Goal: Information Seeking & Learning: Learn about a topic

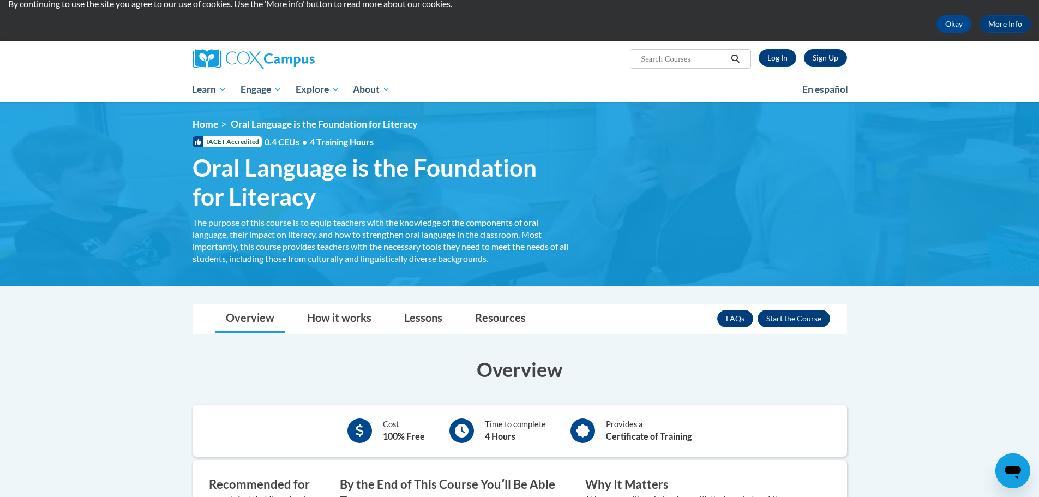
scroll to position [44, 0]
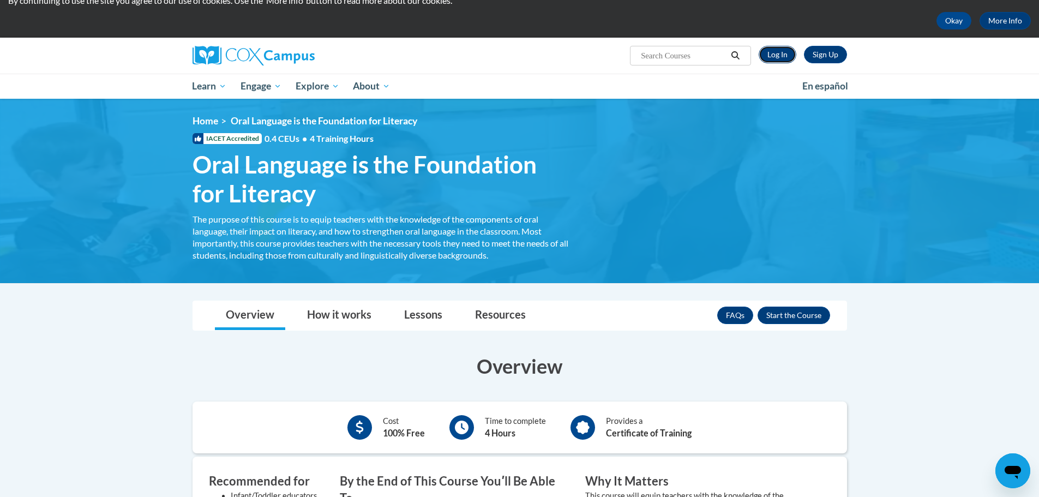
click at [774, 51] on link "Log In" at bounding box center [778, 54] width 38 height 17
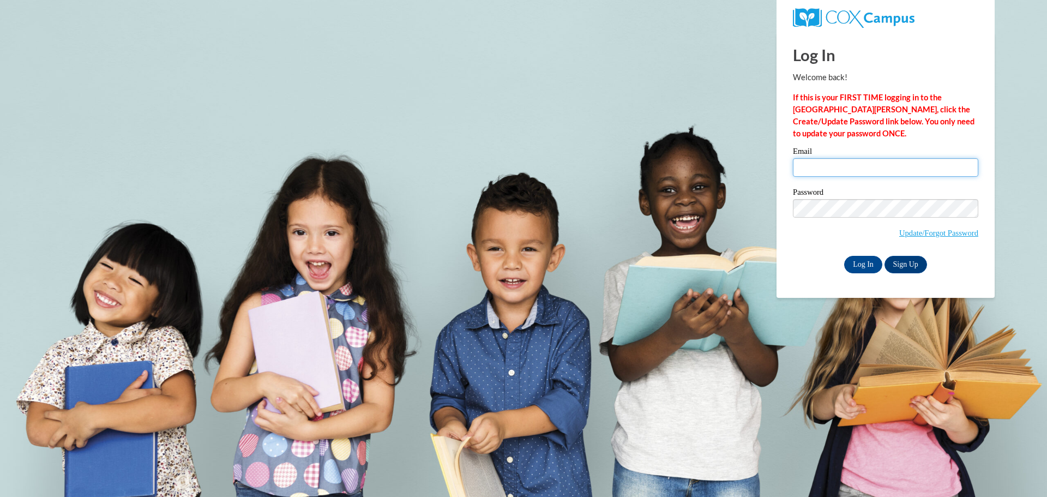
click at [823, 173] on input "Email" at bounding box center [885, 167] width 185 height 19
type input "tylerwhite@atkinson.k12.ga.us"
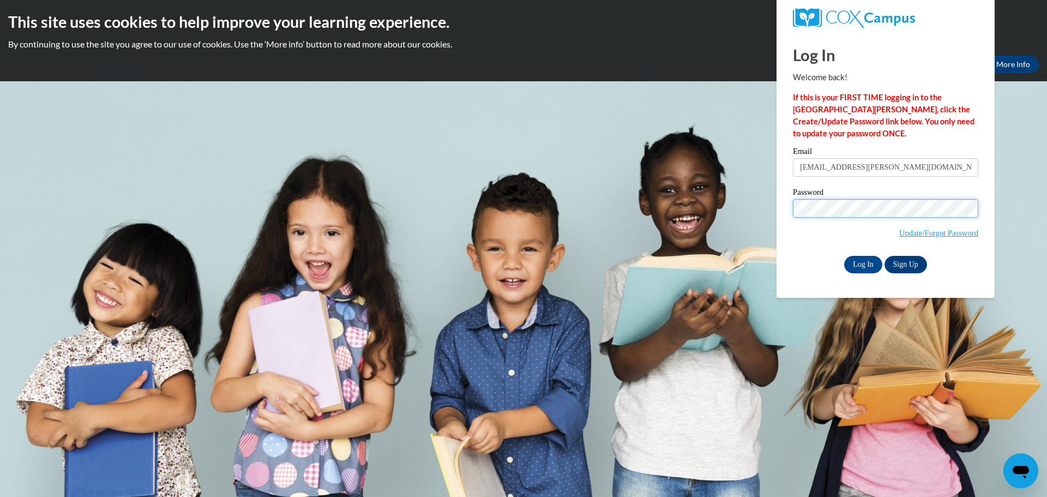
click at [844, 256] on input "Log In" at bounding box center [863, 264] width 38 height 17
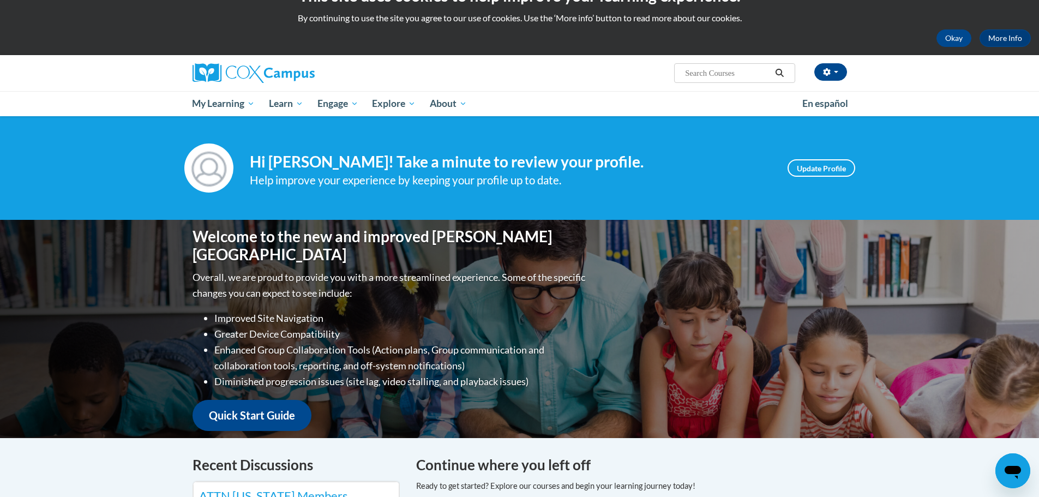
scroll to position [3, 0]
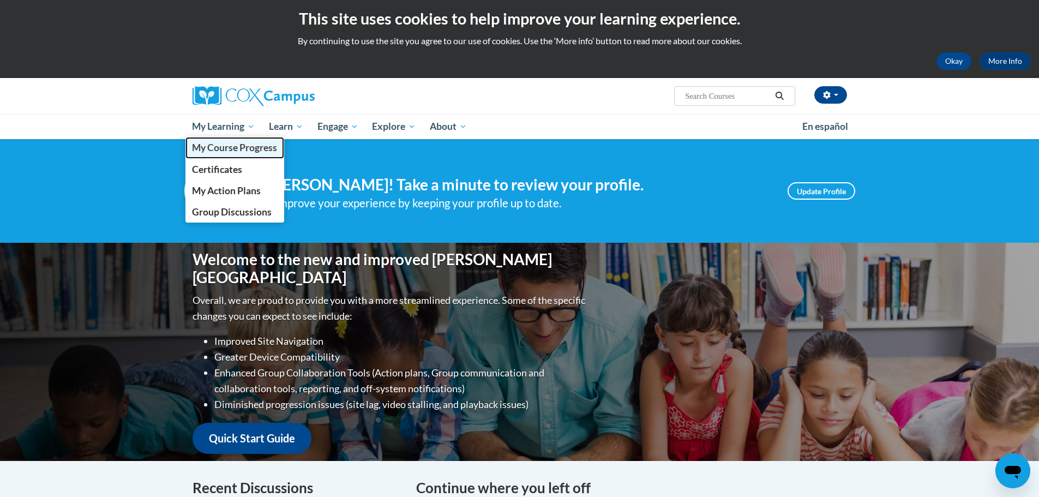
click at [229, 145] on span "My Course Progress" at bounding box center [234, 147] width 85 height 11
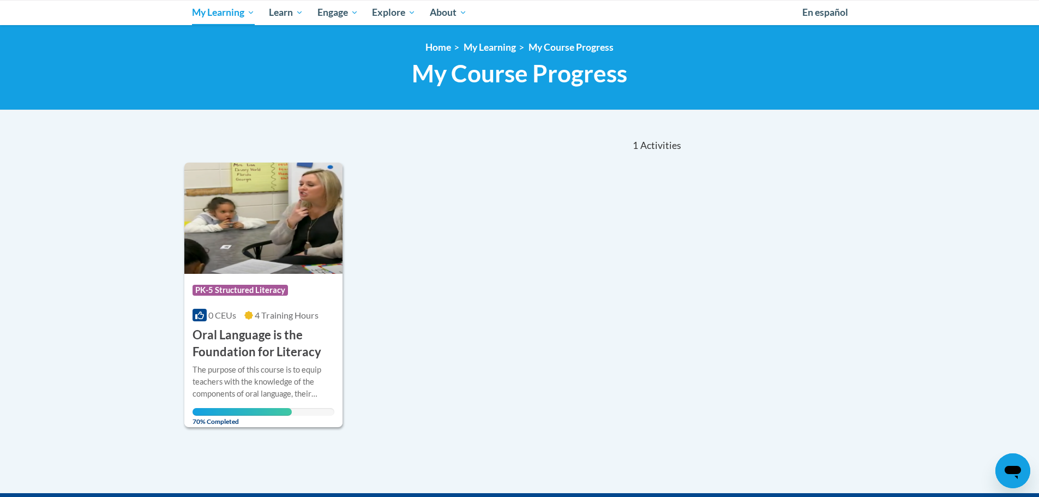
scroll to position [123, 0]
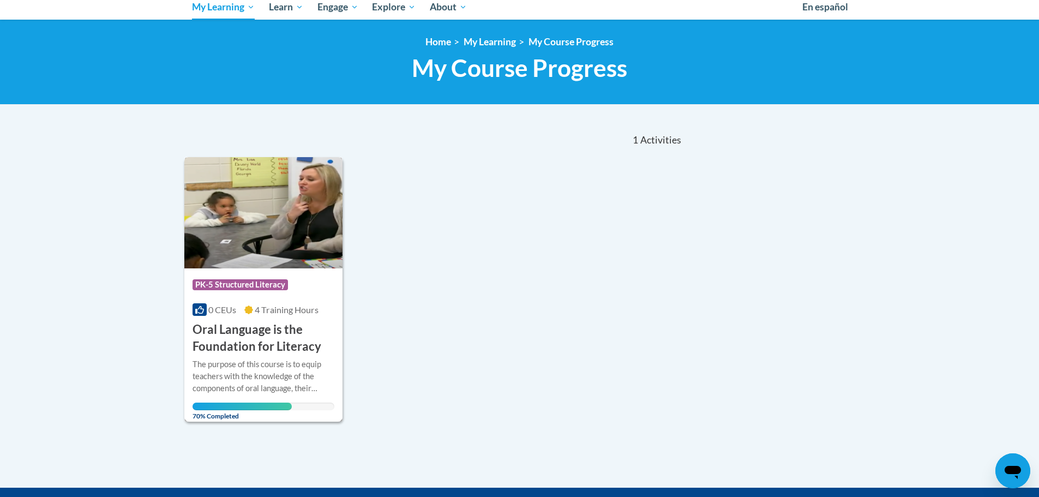
click at [262, 337] on h3 "Oral Language is the Foundation for Literacy" at bounding box center [264, 338] width 142 height 34
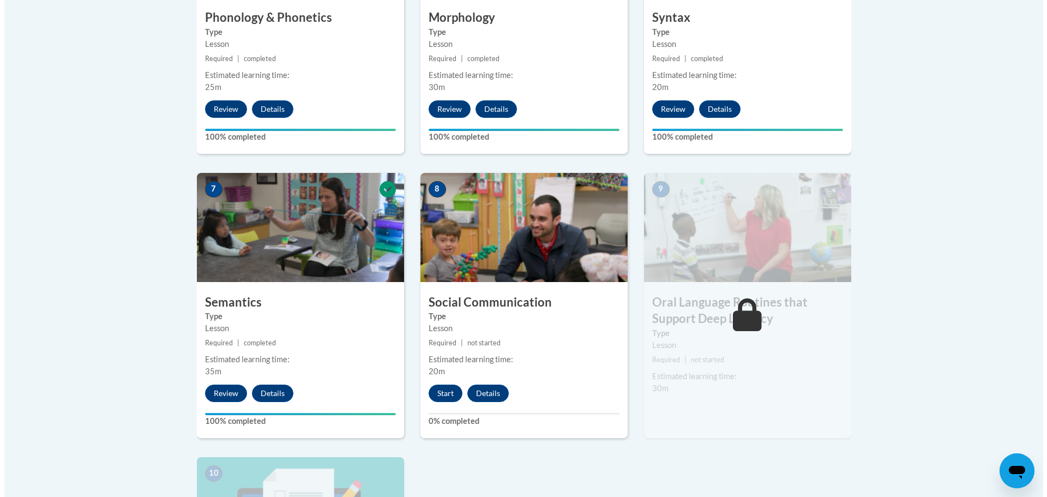
scroll to position [820, 0]
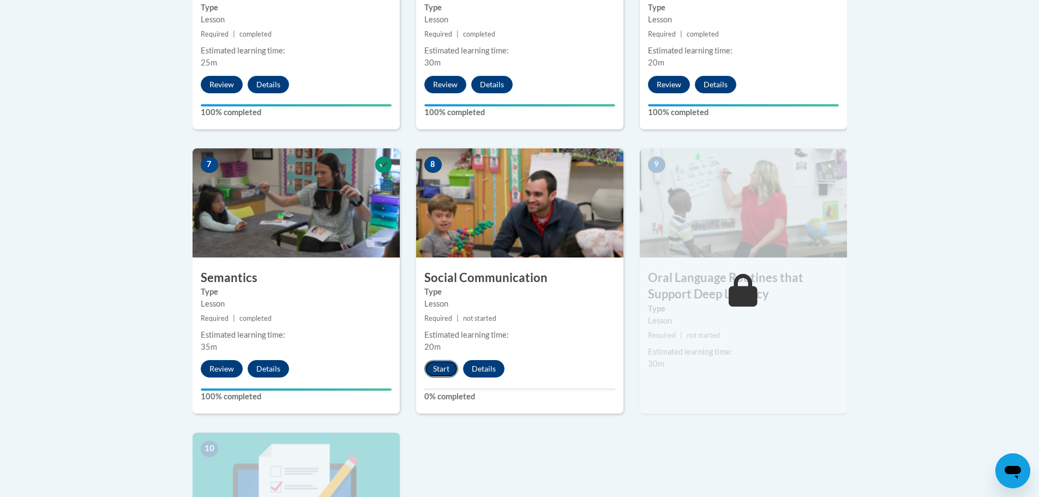
click at [439, 365] on button "Start" at bounding box center [441, 368] width 34 height 17
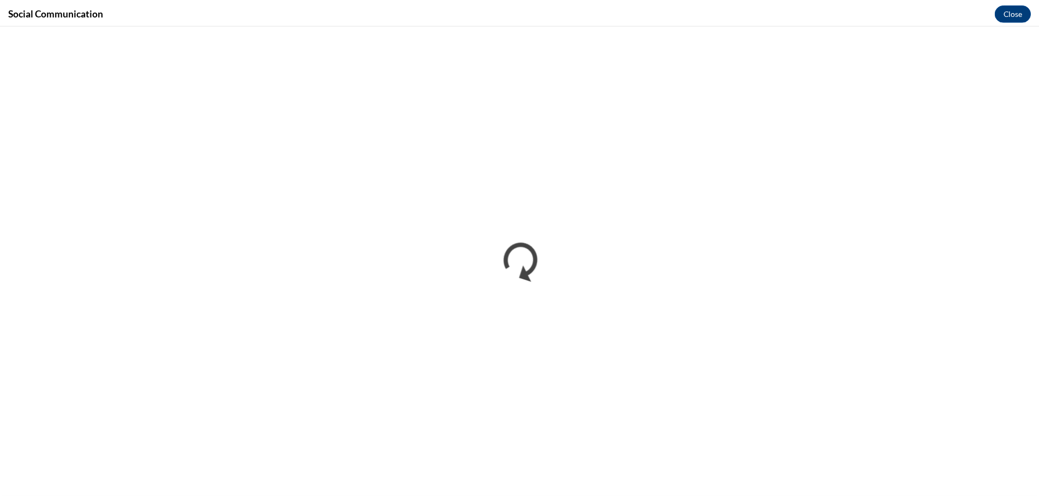
scroll to position [0, 0]
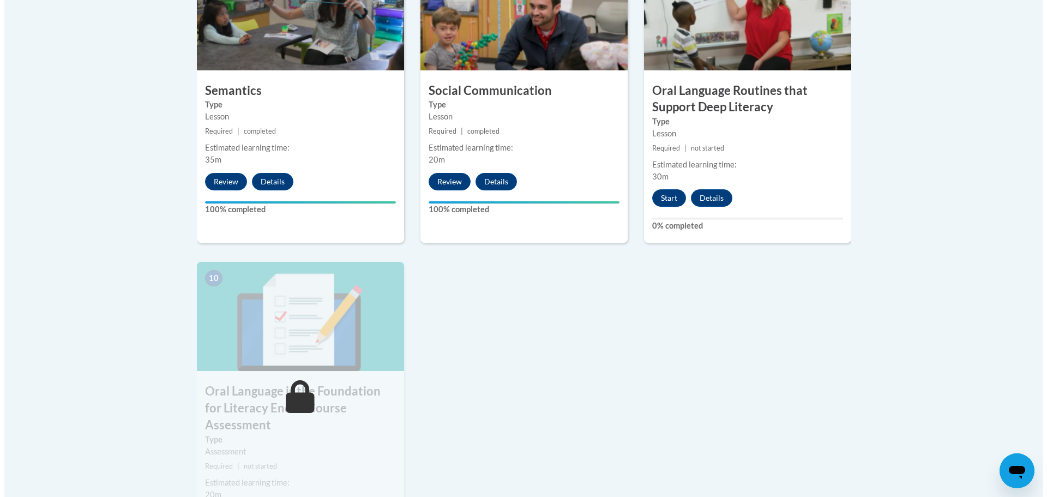
scroll to position [1018, 0]
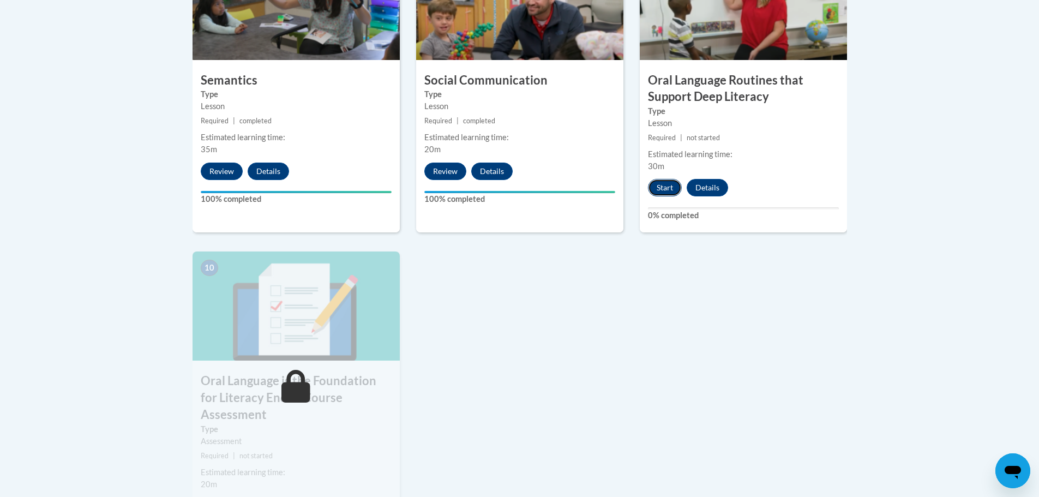
click at [665, 191] on button "Start" at bounding box center [665, 187] width 34 height 17
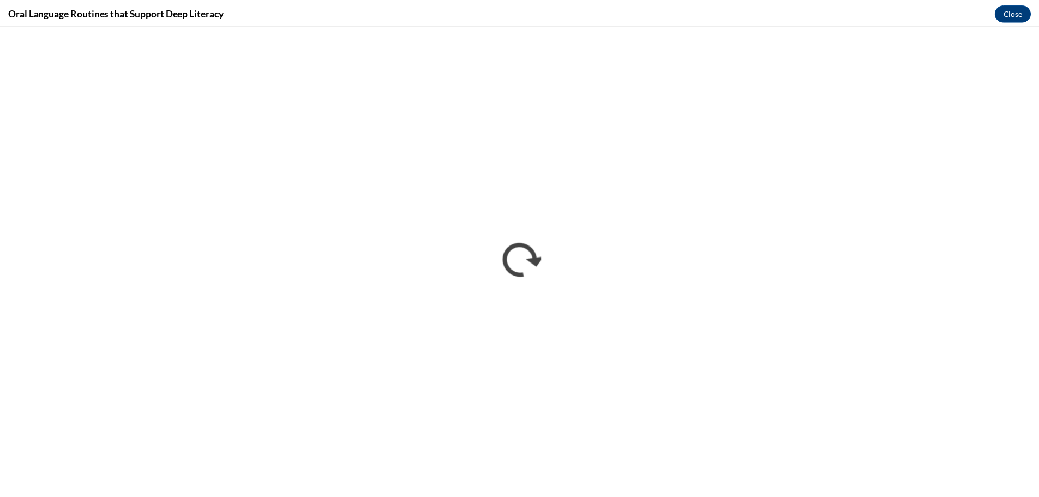
scroll to position [0, 0]
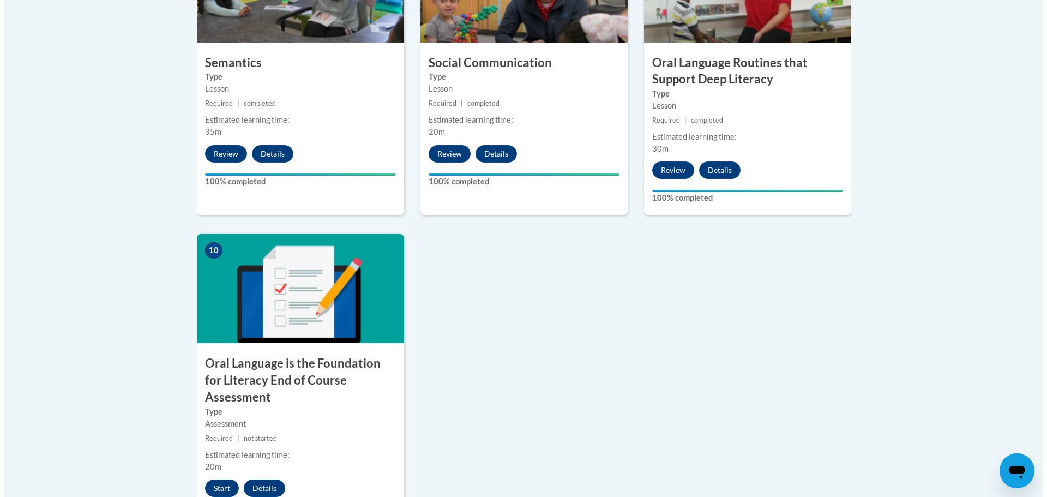
scroll to position [1052, 0]
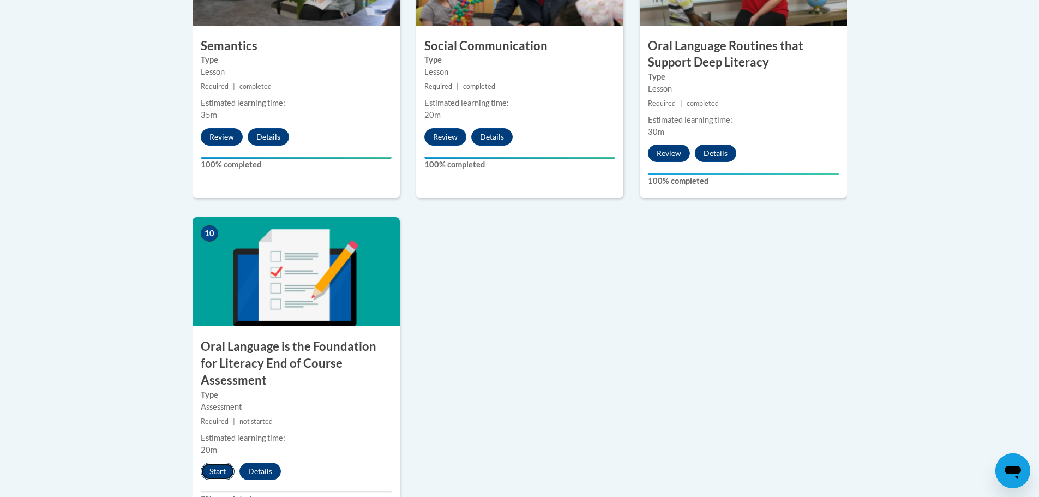
click at [213, 463] on button "Start" at bounding box center [218, 471] width 34 height 17
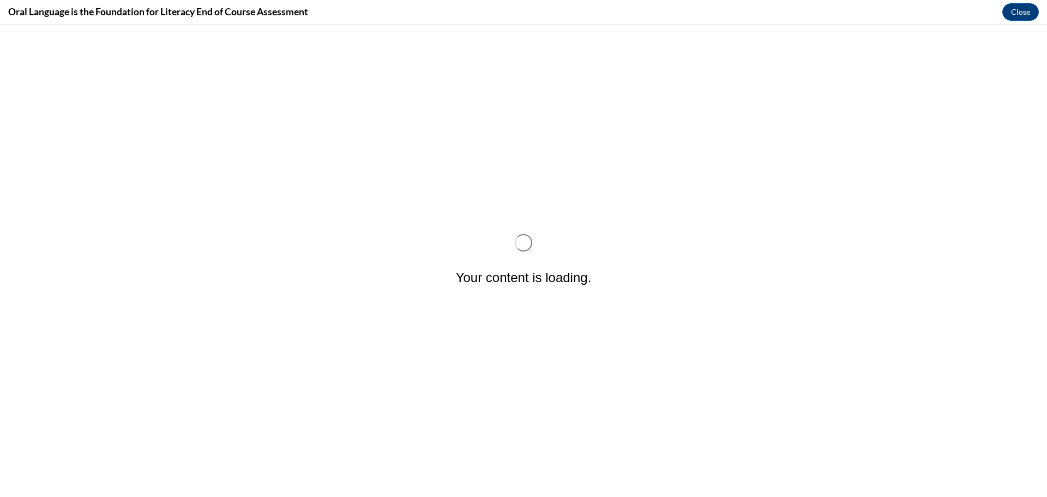
scroll to position [0, 0]
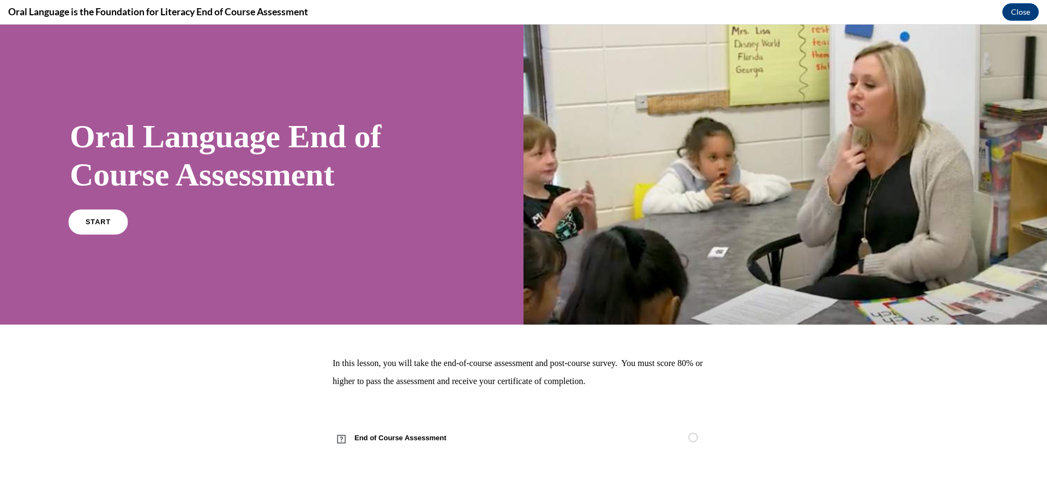
click at [115, 224] on link "START" at bounding box center [97, 221] width 59 height 25
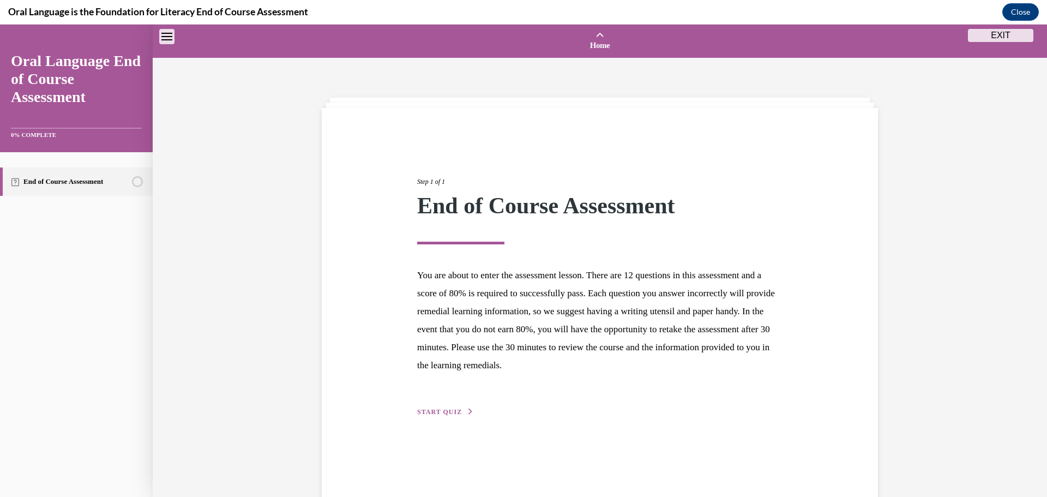
scroll to position [34, 0]
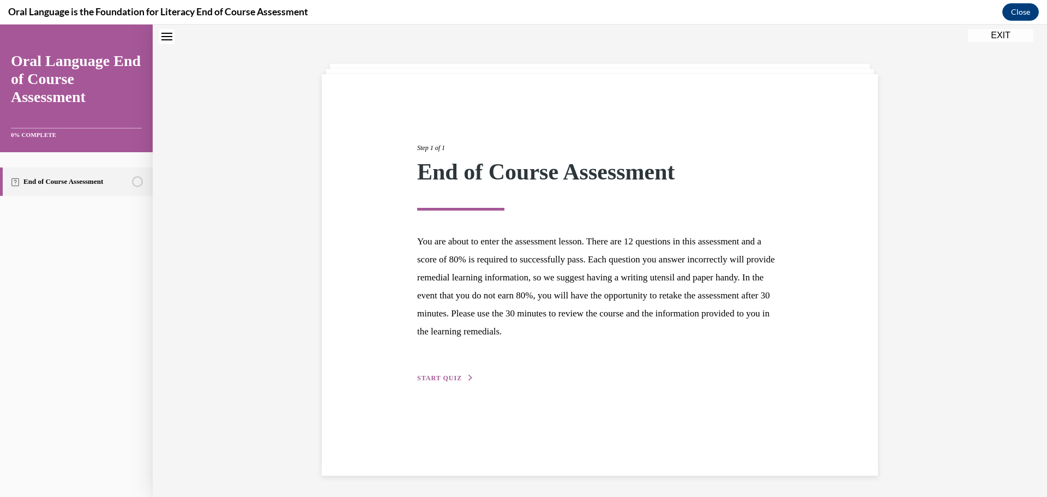
click at [444, 376] on span "START QUIZ" at bounding box center [439, 378] width 45 height 8
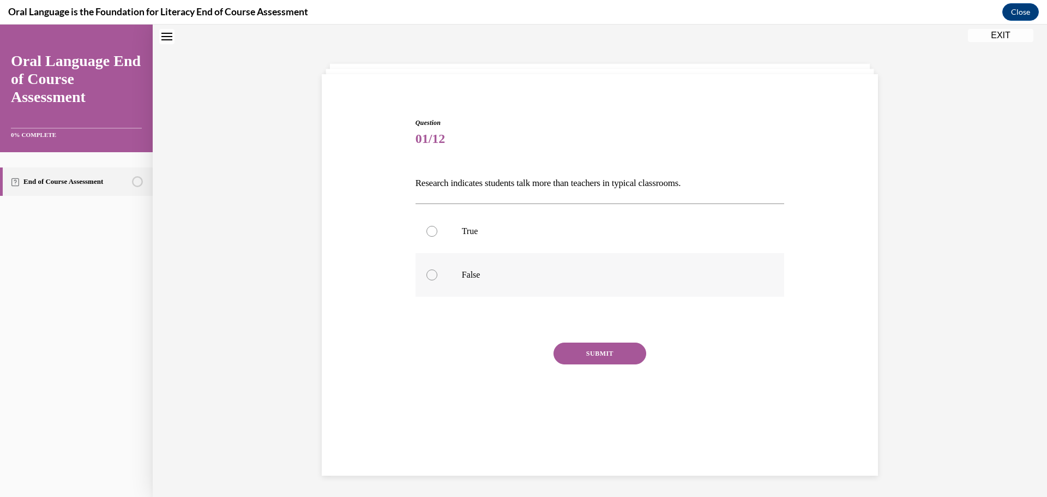
click at [465, 276] on p "False" at bounding box center [610, 274] width 296 height 11
click at [437, 276] on input "False" at bounding box center [432, 274] width 11 height 11
radio input "true"
click at [574, 350] on button "SUBMIT" at bounding box center [600, 354] width 93 height 22
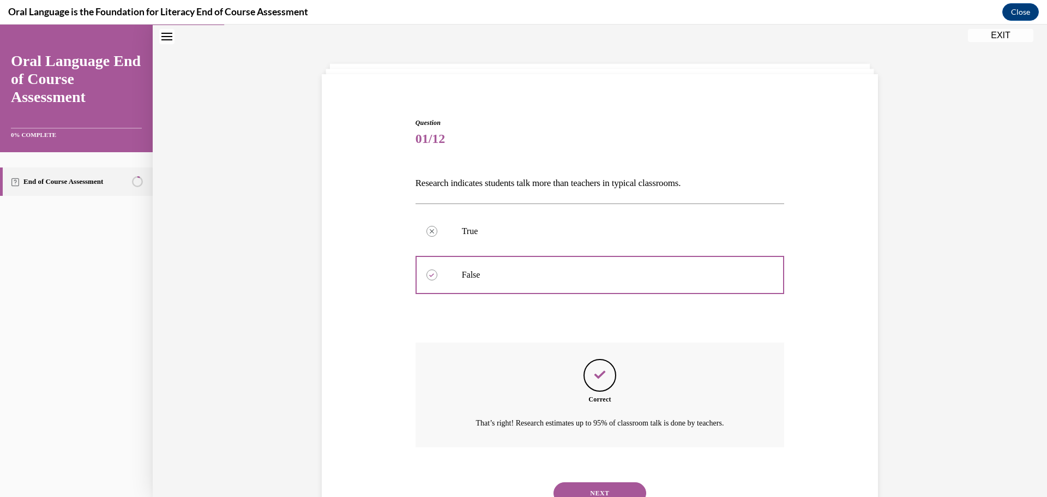
scroll to position [79, 0]
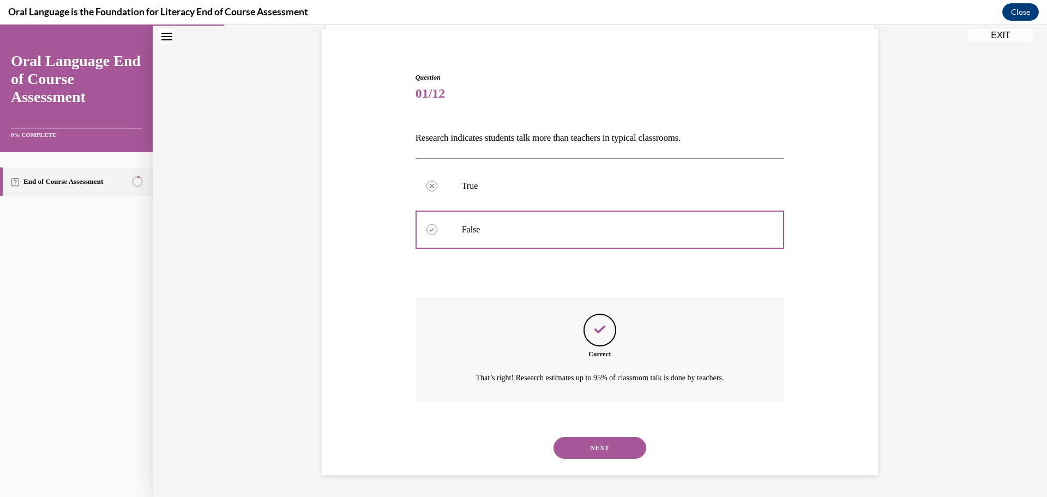
click at [627, 448] on button "NEXT" at bounding box center [600, 448] width 93 height 22
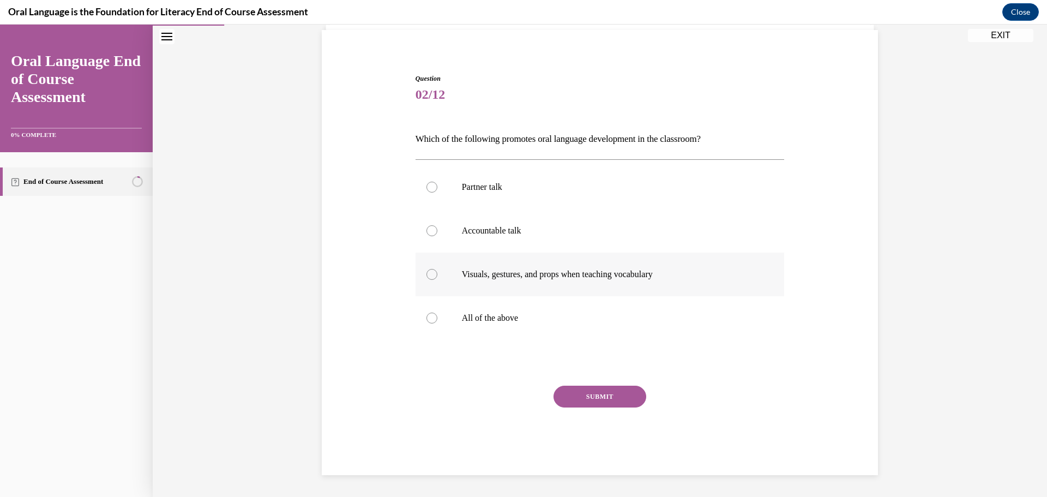
scroll to position [56, 0]
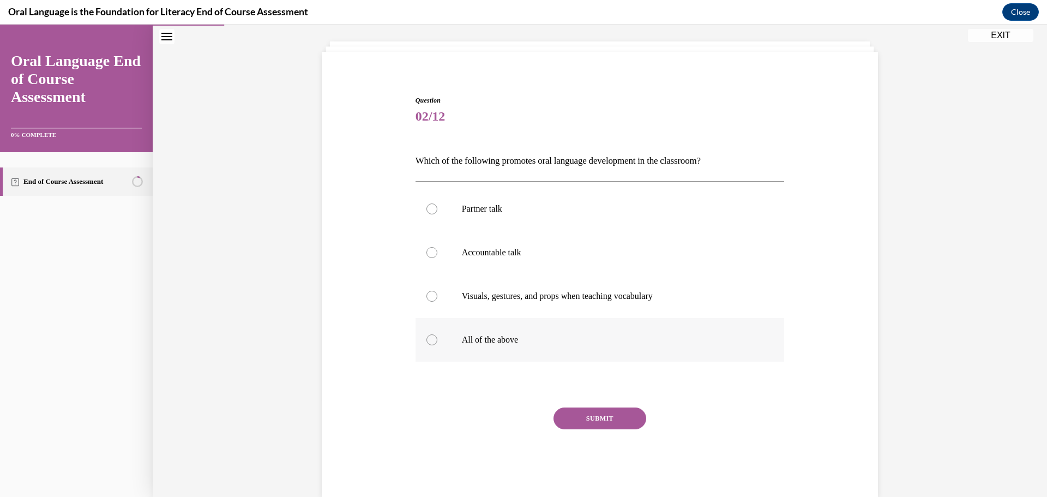
click at [564, 346] on label "All of the above" at bounding box center [600, 340] width 369 height 44
click at [437, 345] on input "All of the above" at bounding box center [432, 339] width 11 height 11
radio input "true"
click at [603, 422] on button "SUBMIT" at bounding box center [600, 418] width 93 height 22
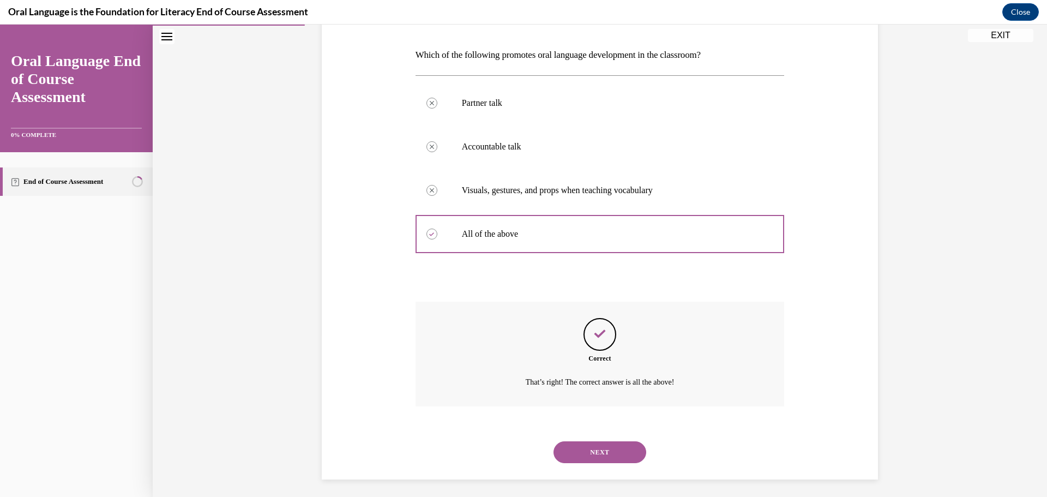
scroll to position [166, 0]
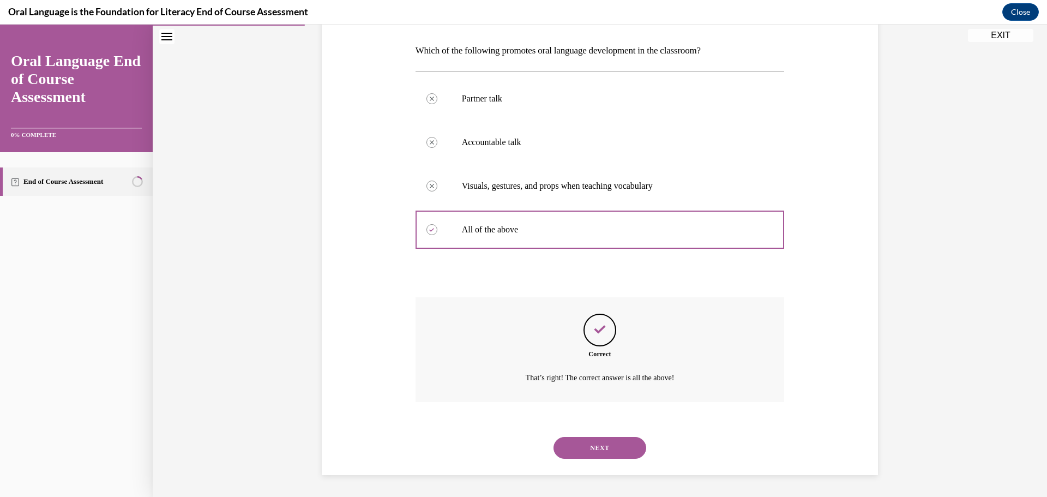
click at [631, 449] on button "NEXT" at bounding box center [600, 448] width 93 height 22
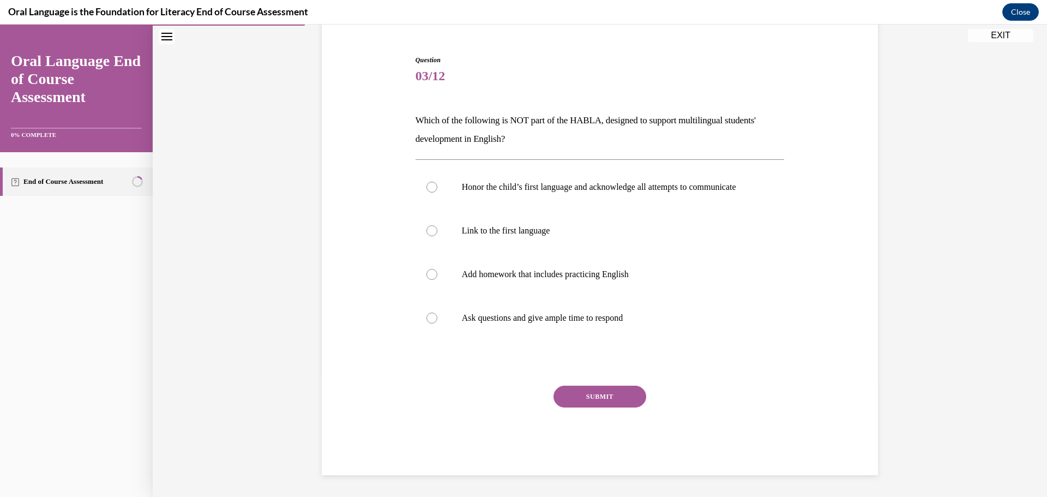
scroll to position [107, 0]
click at [669, 289] on label "Add homework that includes practicing English" at bounding box center [600, 275] width 369 height 44
click at [437, 280] on input "Add homework that includes practicing English" at bounding box center [432, 274] width 11 height 11
radio input "true"
click at [610, 395] on button "SUBMIT" at bounding box center [600, 397] width 93 height 22
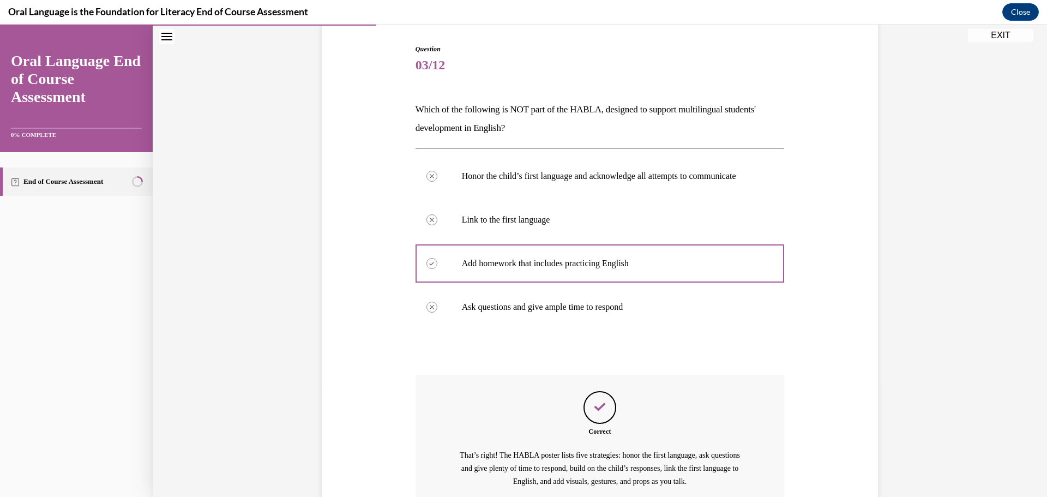
scroll to position [221, 0]
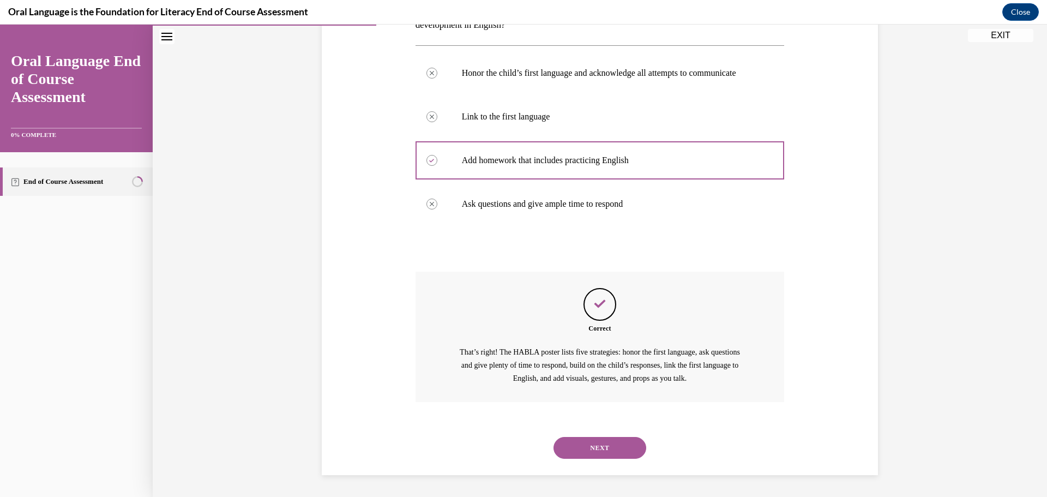
click at [607, 447] on button "NEXT" at bounding box center [600, 448] width 93 height 22
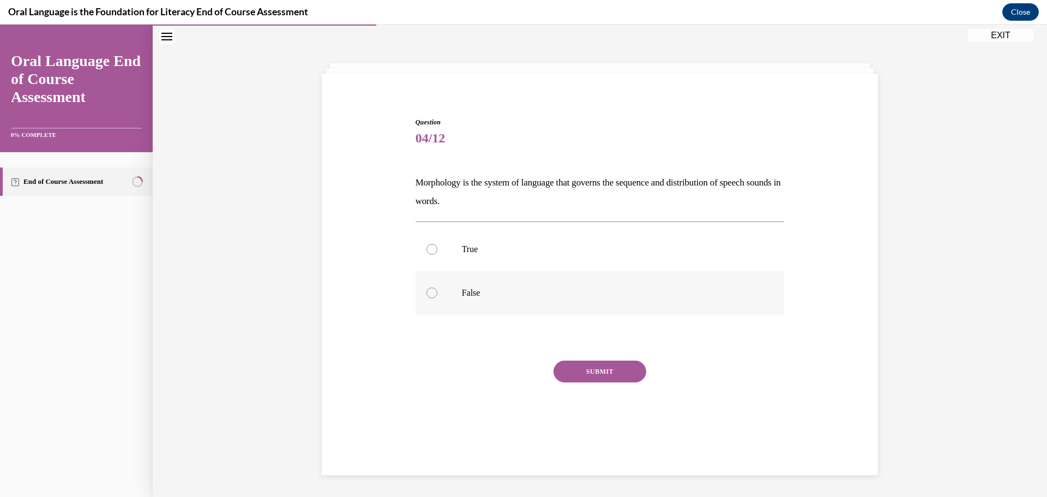
click at [434, 297] on label "False" at bounding box center [600, 293] width 369 height 44
click at [434, 297] on input "False" at bounding box center [432, 292] width 11 height 11
radio input "true"
click at [603, 364] on button "SUBMIT" at bounding box center [600, 372] width 93 height 22
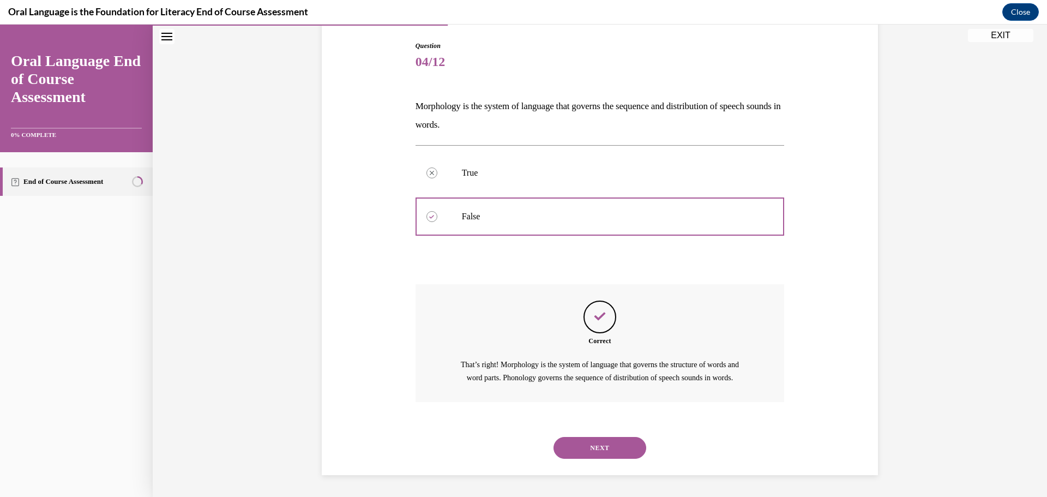
scroll to position [123, 0]
click at [584, 452] on button "NEXT" at bounding box center [600, 448] width 93 height 22
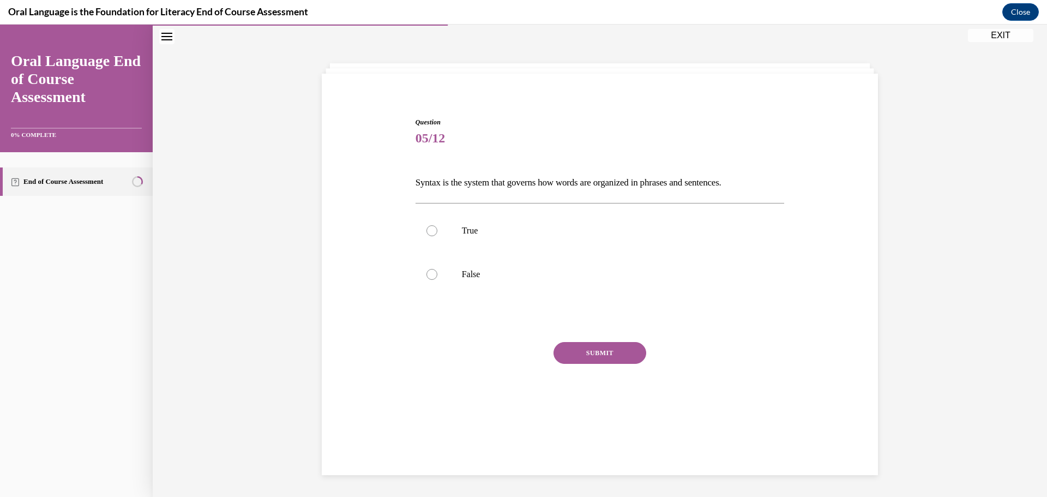
scroll to position [34, 0]
click at [479, 225] on p "True" at bounding box center [610, 230] width 296 height 11
click at [437, 225] on input "True" at bounding box center [432, 230] width 11 height 11
radio input "true"
click at [586, 358] on button "SUBMIT" at bounding box center [600, 353] width 93 height 22
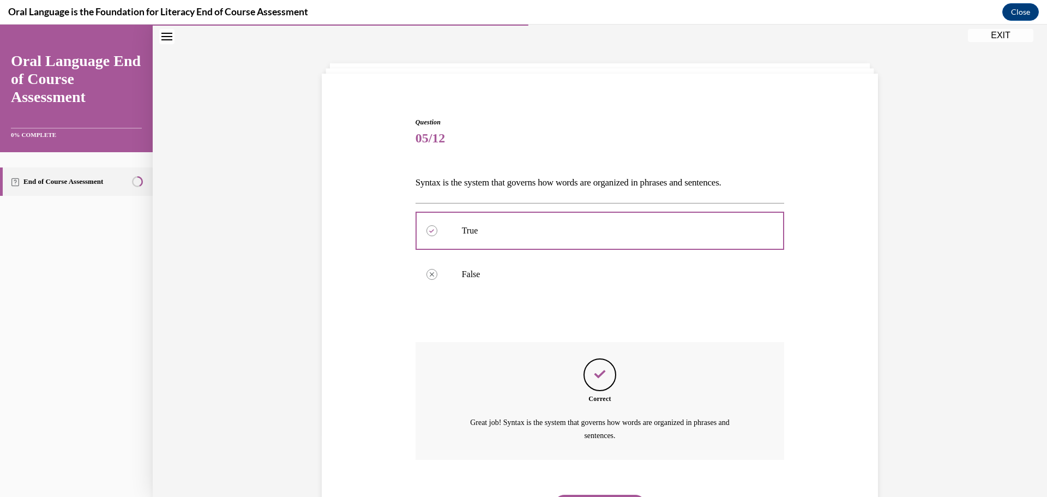
scroll to position [92, 0]
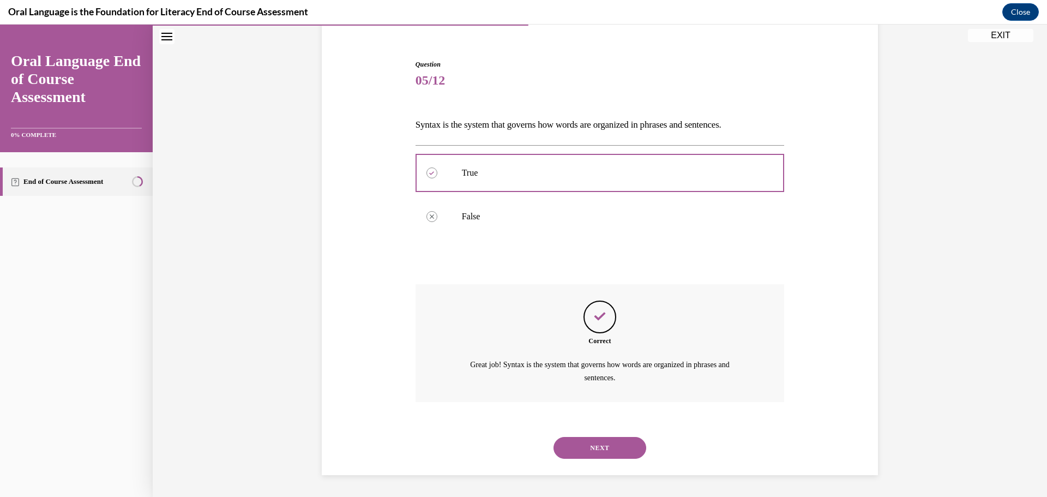
click at [619, 446] on button "NEXT" at bounding box center [600, 448] width 93 height 22
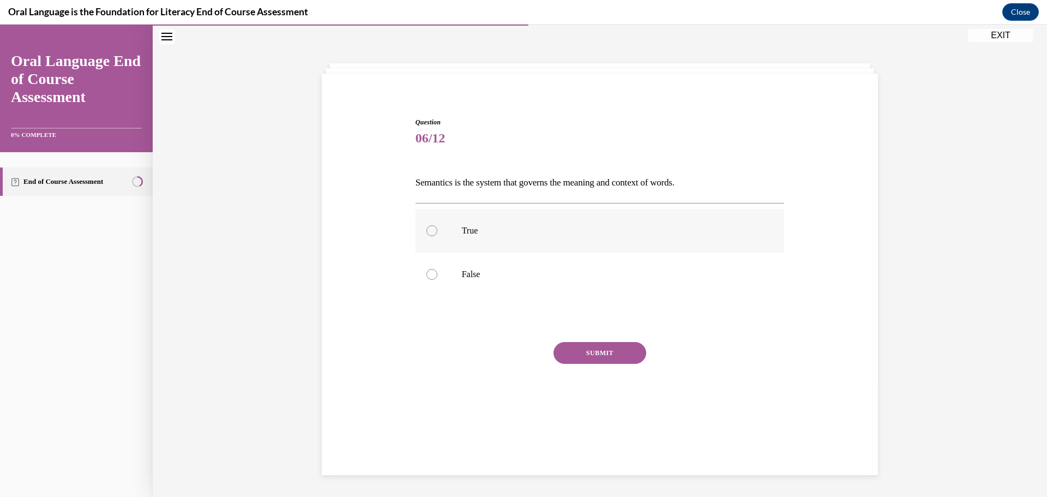
click at [528, 249] on label "True" at bounding box center [600, 231] width 369 height 44
click at [437, 236] on input "True" at bounding box center [432, 230] width 11 height 11
radio input "true"
click at [603, 357] on button "SUBMIT" at bounding box center [600, 353] width 93 height 22
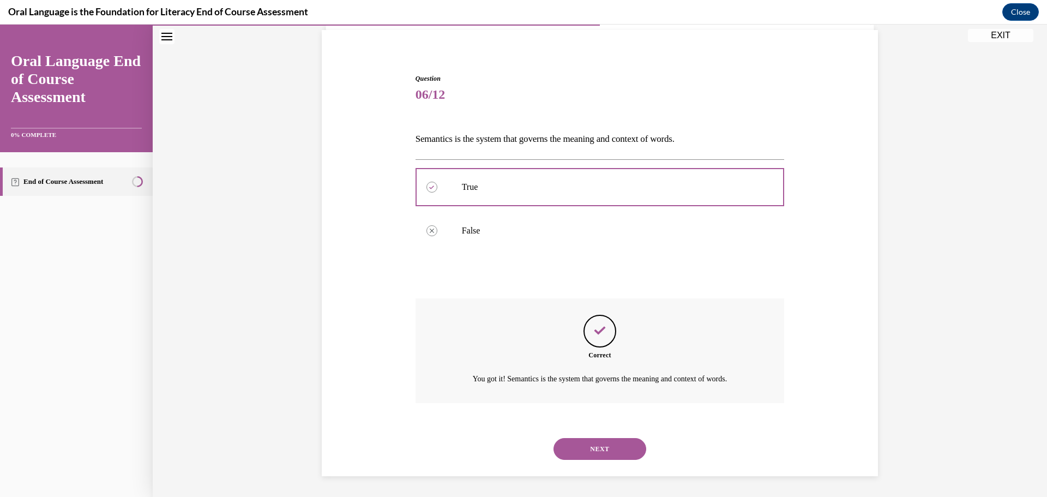
scroll to position [79, 0]
click at [604, 448] on button "NEXT" at bounding box center [600, 448] width 93 height 22
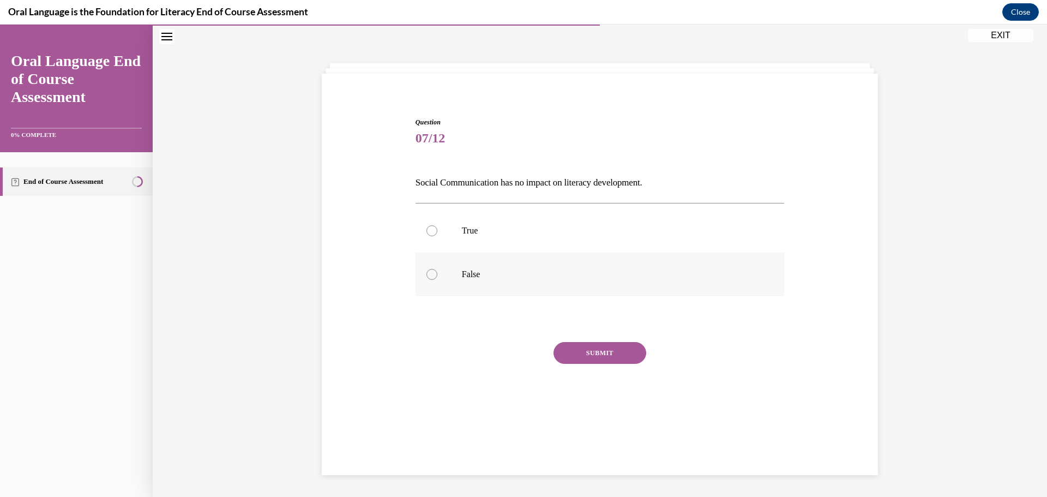
click at [475, 273] on p "False" at bounding box center [610, 274] width 296 height 11
click at [437, 273] on input "False" at bounding box center [432, 274] width 11 height 11
radio input "true"
click at [572, 344] on button "SUBMIT" at bounding box center [600, 353] width 93 height 22
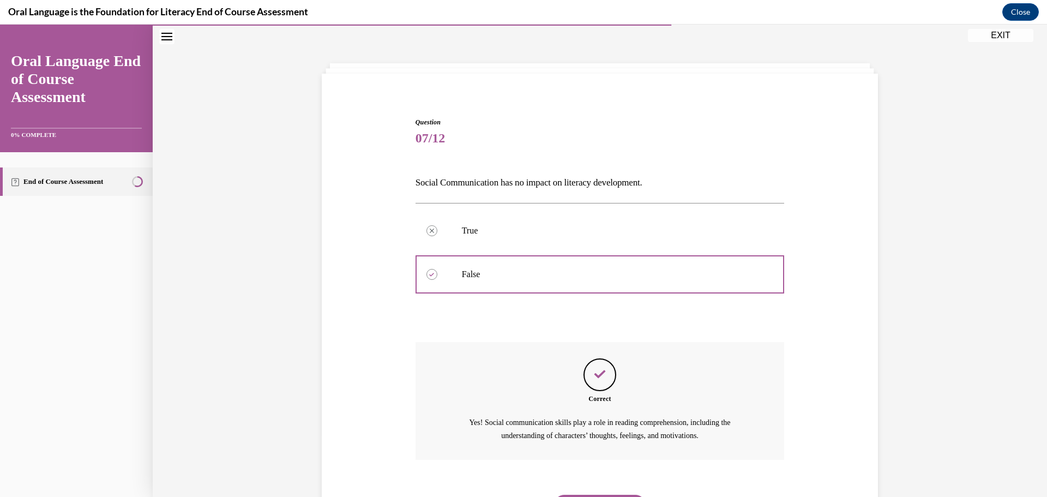
scroll to position [92, 0]
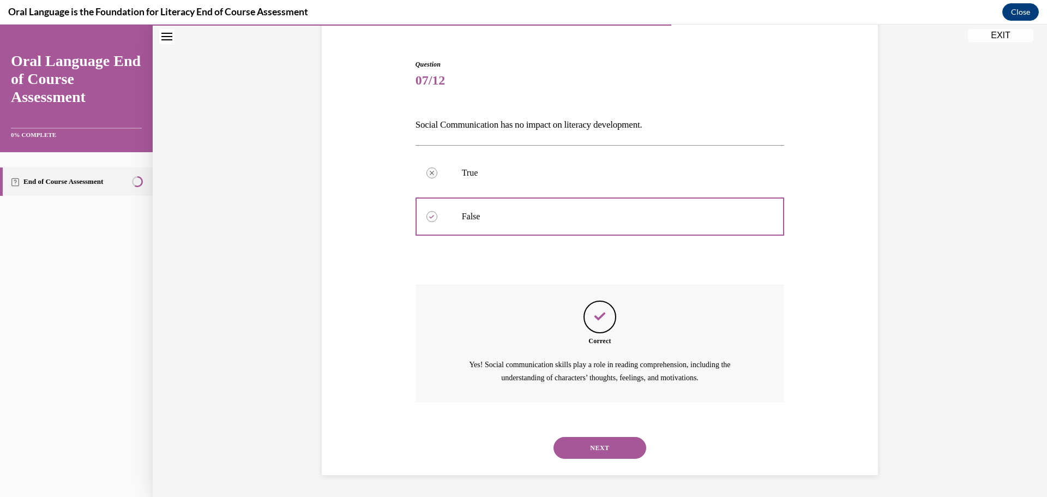
click at [612, 443] on button "NEXT" at bounding box center [600, 448] width 93 height 22
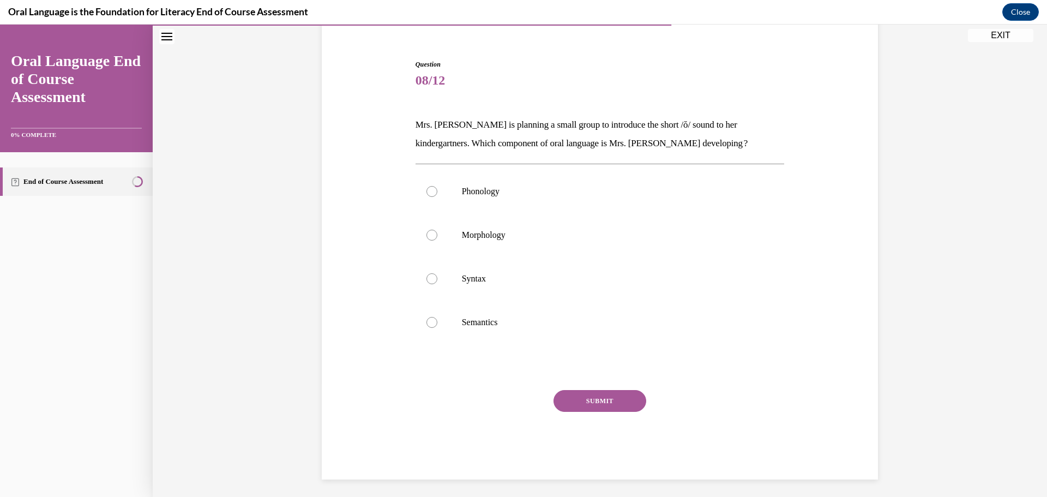
scroll to position [58, 0]
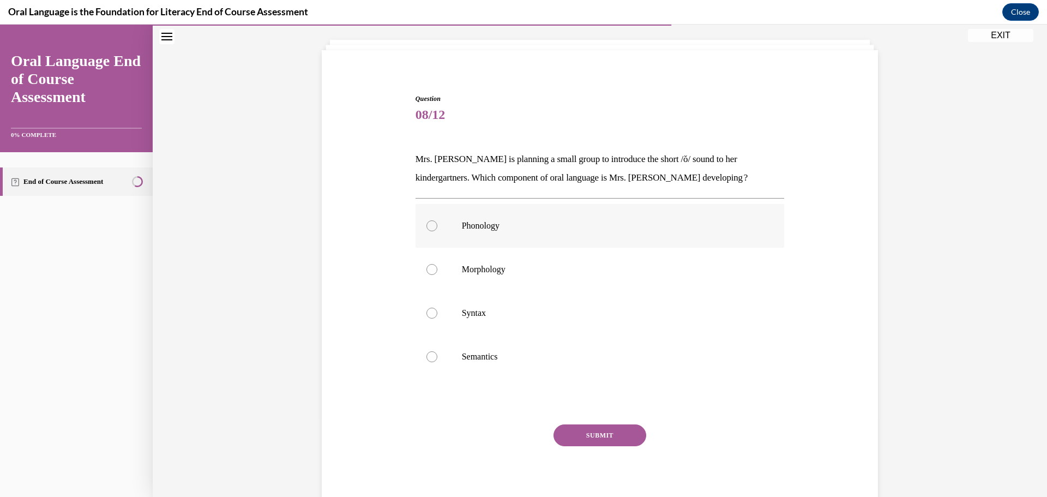
click at [517, 229] on p "Phonology" at bounding box center [610, 225] width 296 height 11
click at [437, 229] on input "Phonology" at bounding box center [432, 225] width 11 height 11
radio input "true"
click at [573, 434] on button "SUBMIT" at bounding box center [600, 435] width 93 height 22
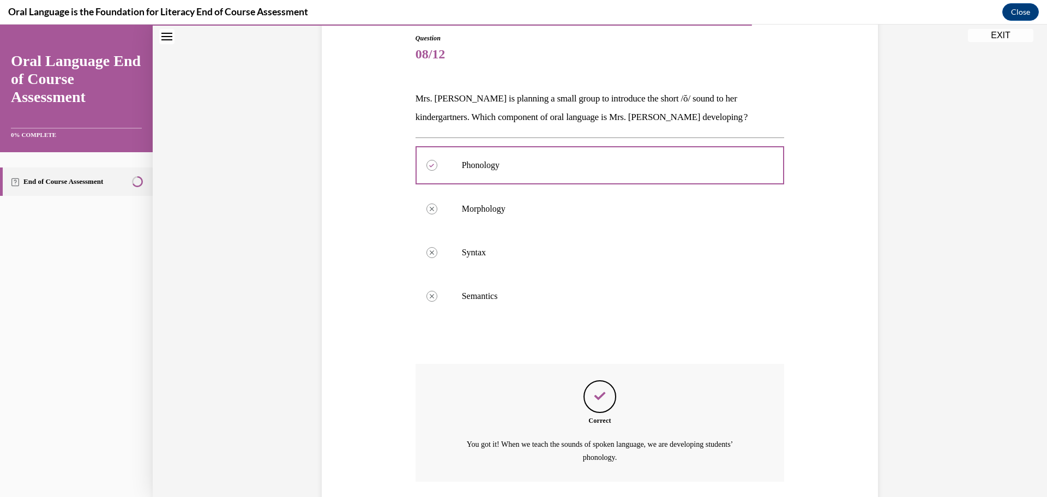
scroll to position [198, 0]
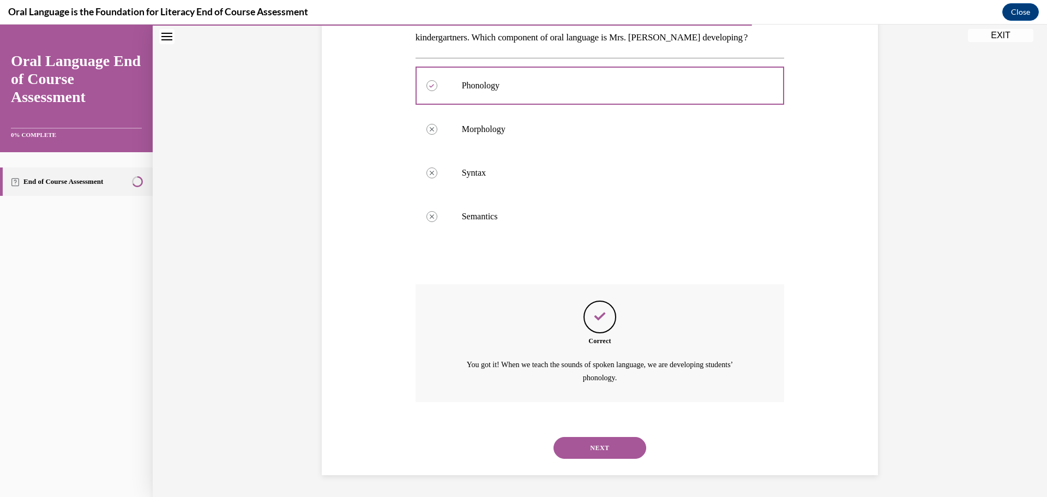
click at [617, 440] on button "NEXT" at bounding box center [600, 448] width 93 height 22
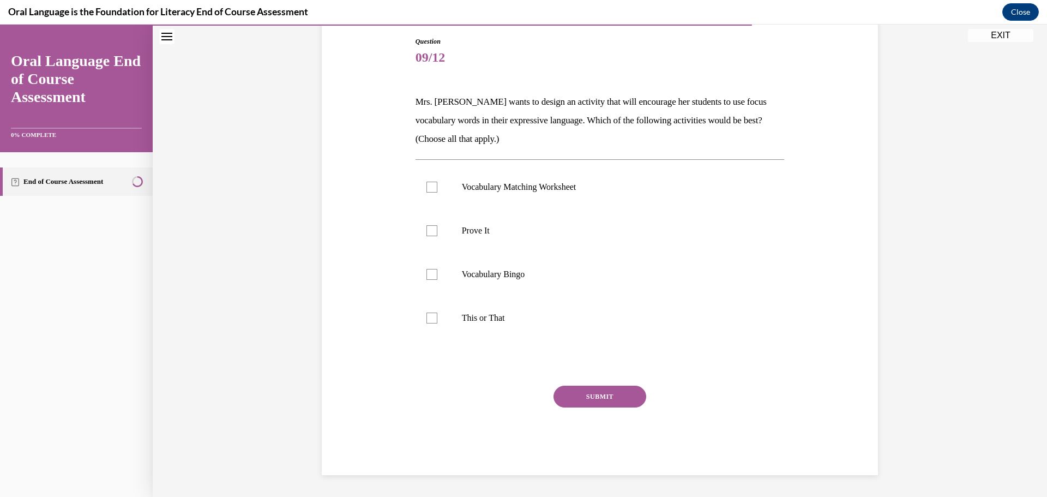
scroll to position [115, 0]
click at [476, 275] on p "Vocabulary Bingo" at bounding box center [610, 274] width 296 height 11
click at [437, 275] on input "Vocabulary Bingo" at bounding box center [432, 274] width 11 height 11
checkbox input "true"
click at [593, 397] on button "SUBMIT" at bounding box center [600, 397] width 93 height 22
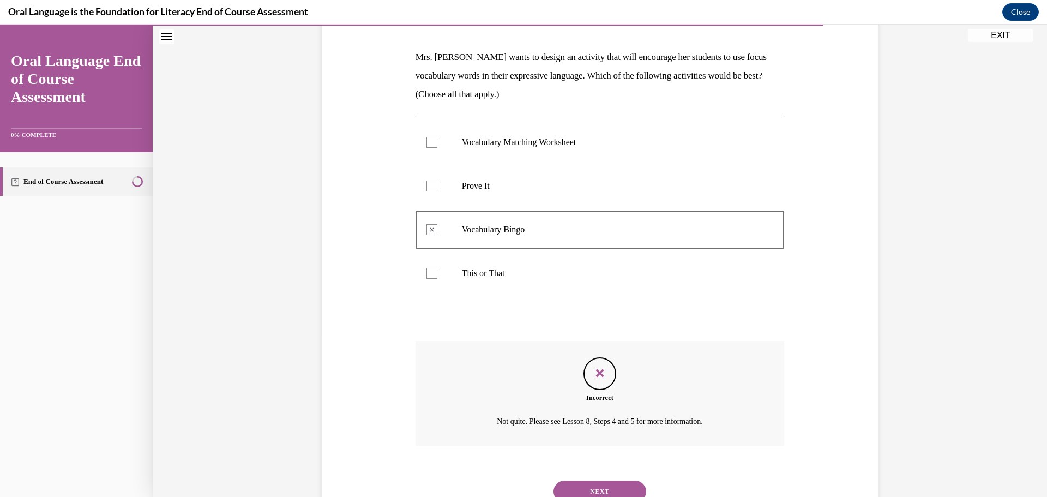
scroll to position [203, 0]
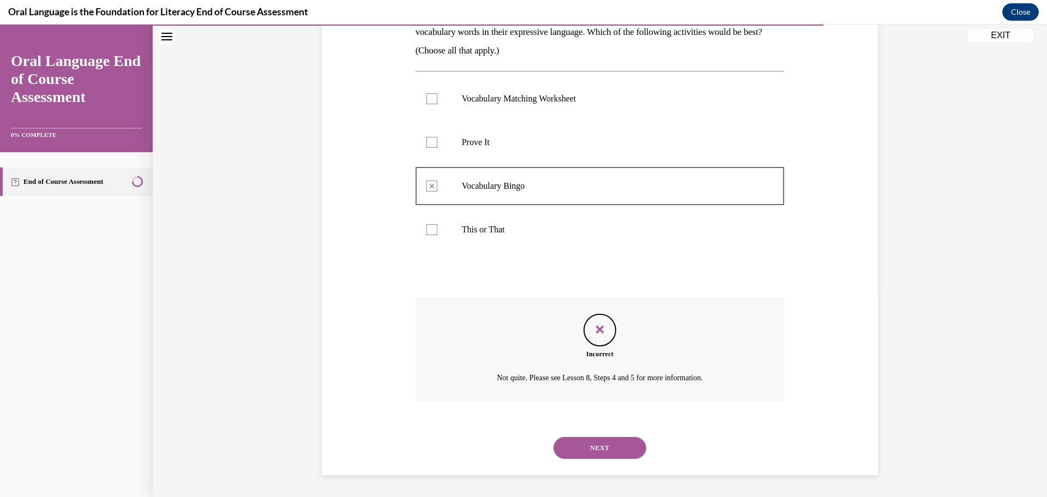
click at [615, 443] on button "NEXT" at bounding box center [600, 448] width 93 height 22
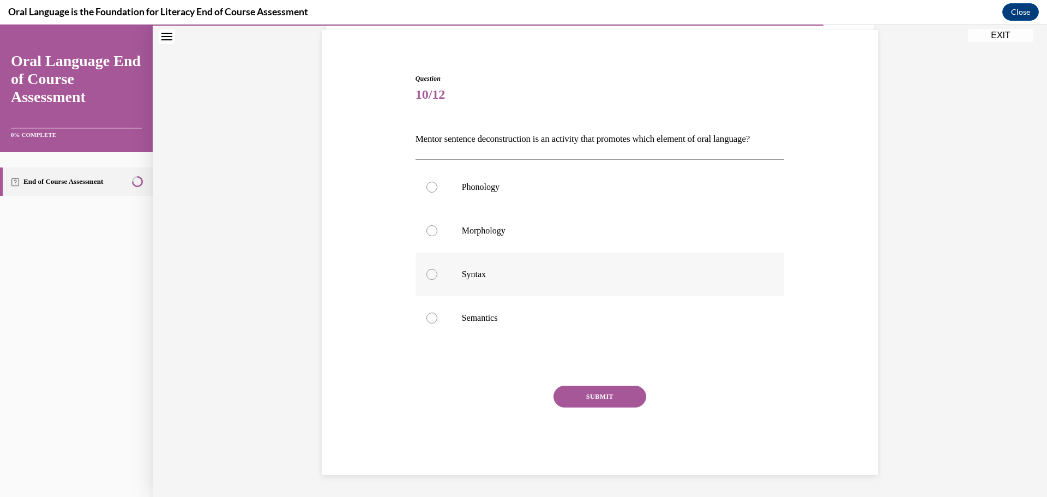
click at [458, 280] on label "Syntax" at bounding box center [600, 275] width 369 height 44
click at [437, 280] on input "Syntax" at bounding box center [432, 274] width 11 height 11
radio input "true"
click at [598, 394] on button "SUBMIT" at bounding box center [600, 397] width 93 height 22
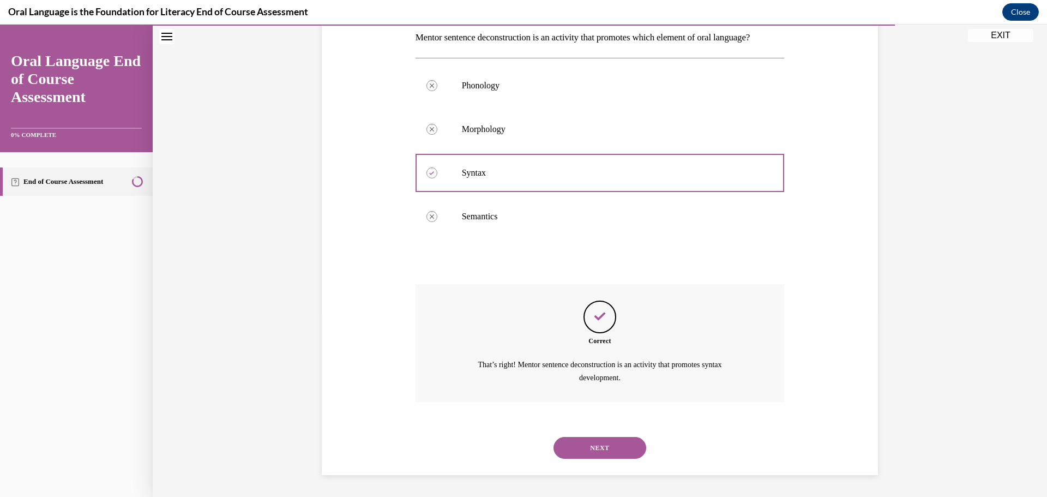
scroll to position [198, 0]
click at [619, 452] on button "NEXT" at bounding box center [600, 448] width 93 height 22
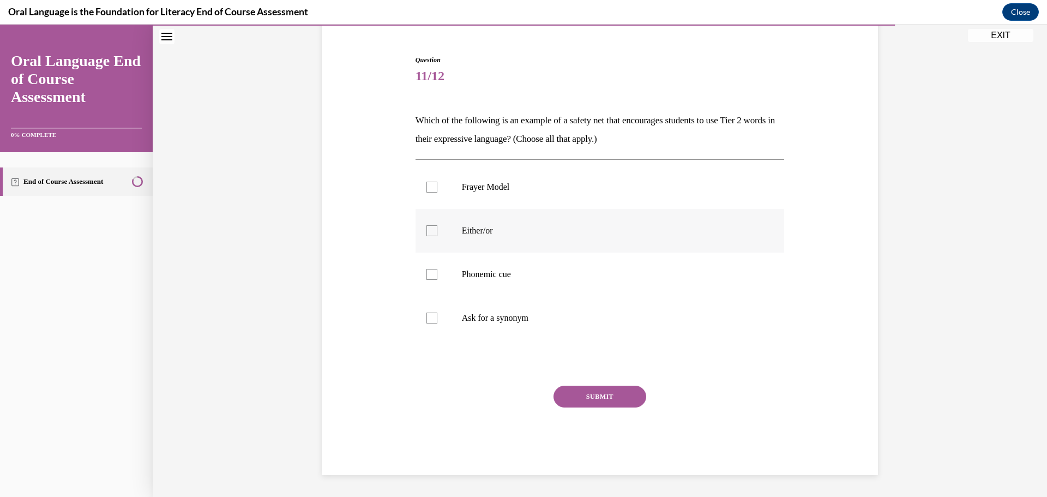
click at [500, 235] on p "Either/or" at bounding box center [610, 230] width 296 height 11
click at [437, 235] on input "Either/or" at bounding box center [432, 230] width 11 height 11
checkbox input "true"
click at [499, 278] on p "Phonemic cue" at bounding box center [610, 274] width 296 height 11
click at [437, 278] on input "Phonemic cue" at bounding box center [432, 274] width 11 height 11
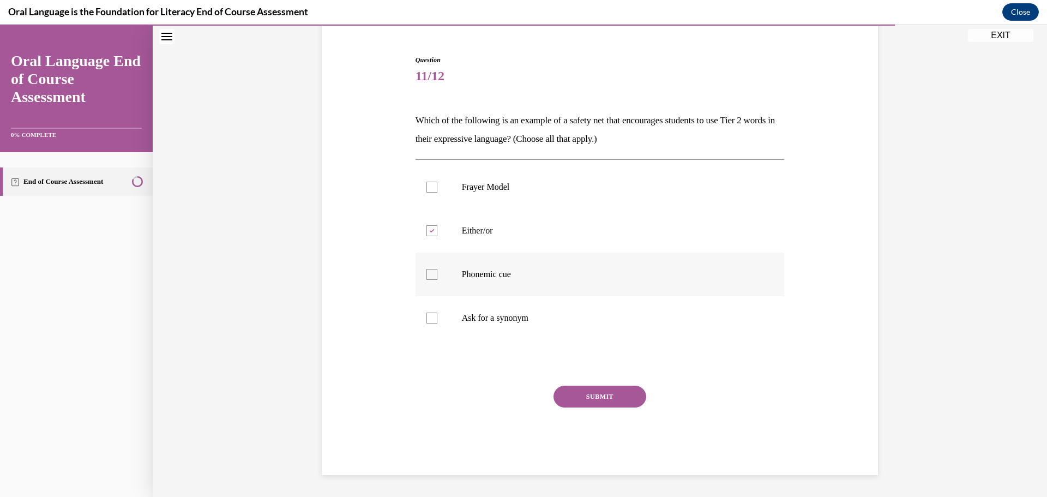
checkbox input "true"
click at [577, 395] on button "SUBMIT" at bounding box center [600, 397] width 93 height 22
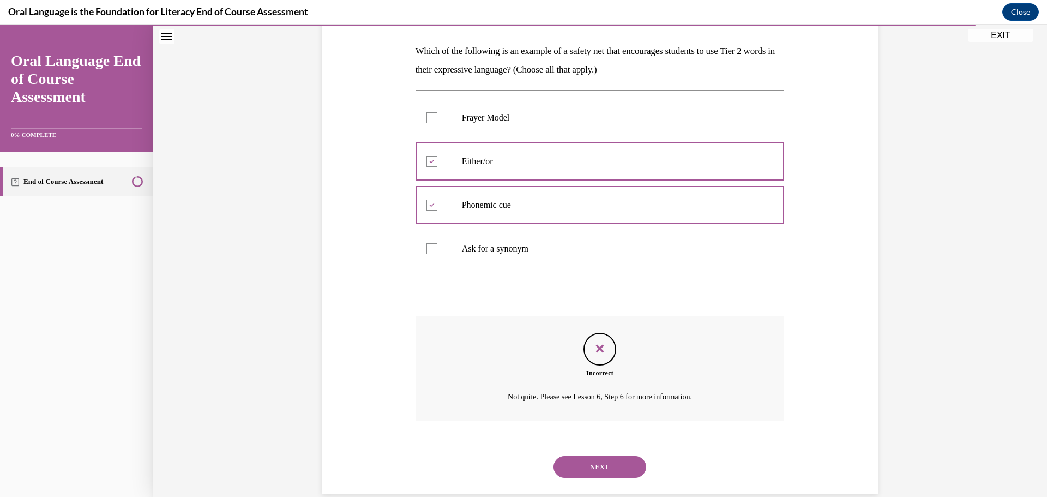
scroll to position [165, 0]
click at [615, 479] on div "NEXT" at bounding box center [600, 468] width 369 height 44
click at [626, 466] on button "NEXT" at bounding box center [600, 468] width 93 height 22
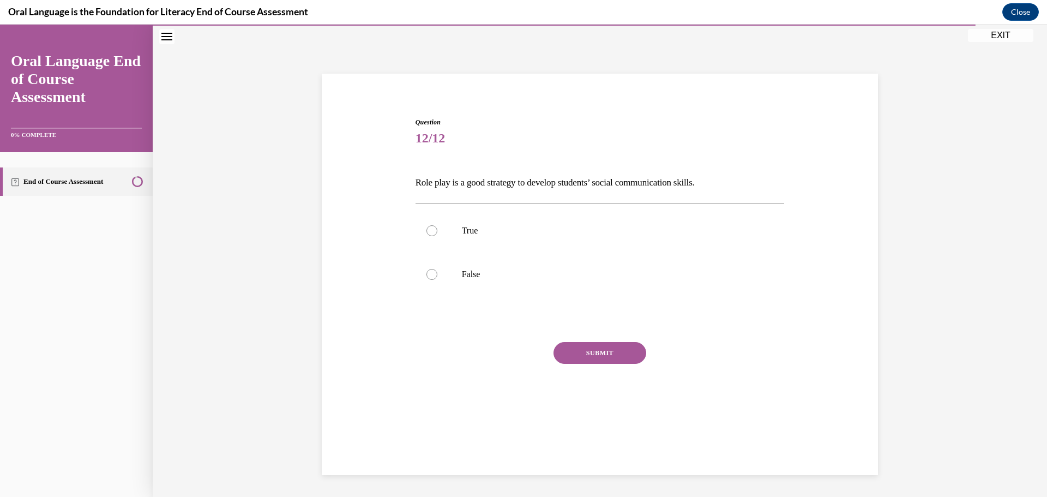
scroll to position [34, 0]
click at [470, 227] on p "True" at bounding box center [610, 230] width 296 height 11
click at [437, 227] on input "True" at bounding box center [432, 230] width 11 height 11
radio input "true"
click at [603, 352] on button "SUBMIT" at bounding box center [600, 353] width 93 height 22
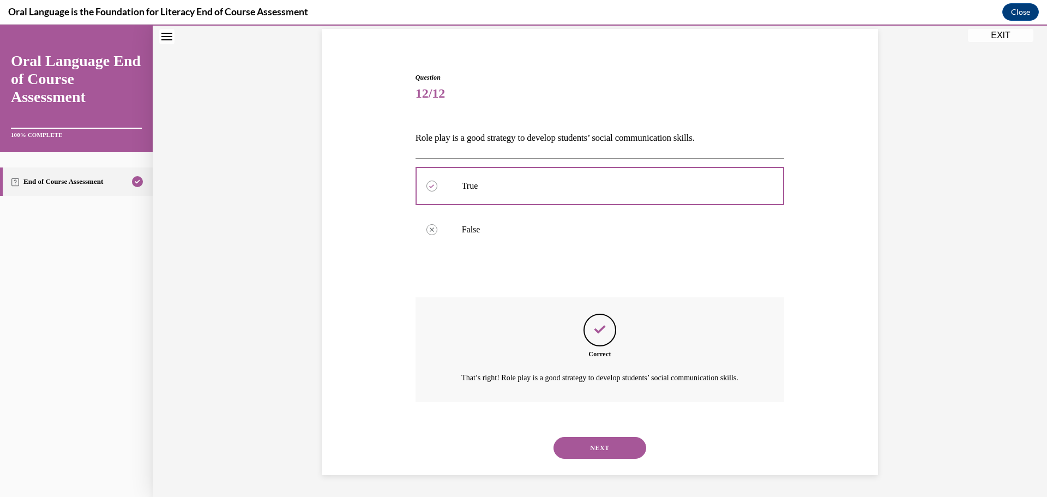
scroll to position [92, 0]
click at [615, 450] on button "NEXT" at bounding box center [600, 448] width 93 height 22
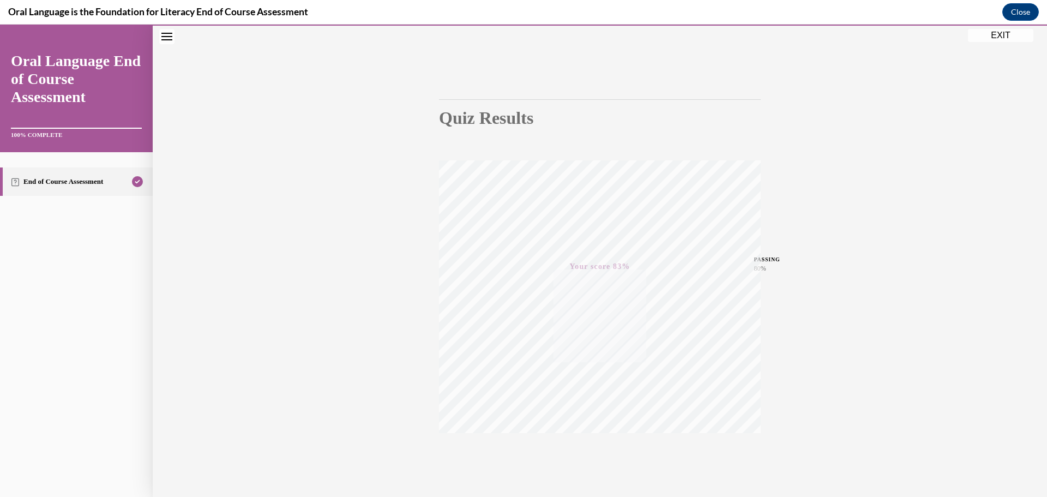
scroll to position [87, 0]
click at [1001, 29] on button "EXIT" at bounding box center [1000, 35] width 65 height 13
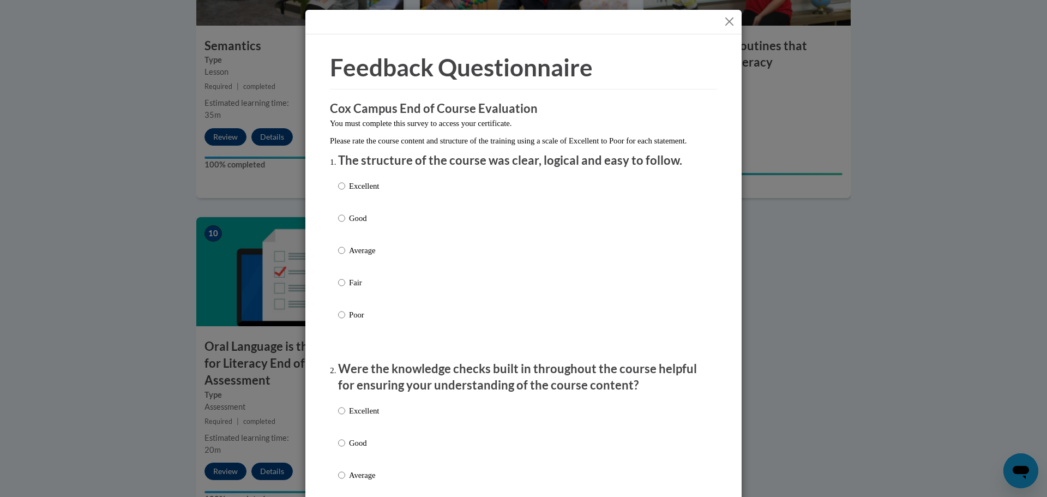
click at [365, 192] on p "Excellent" at bounding box center [364, 186] width 30 height 12
click at [345, 192] on input "Excellent" at bounding box center [341, 186] width 7 height 12
radio input "true"
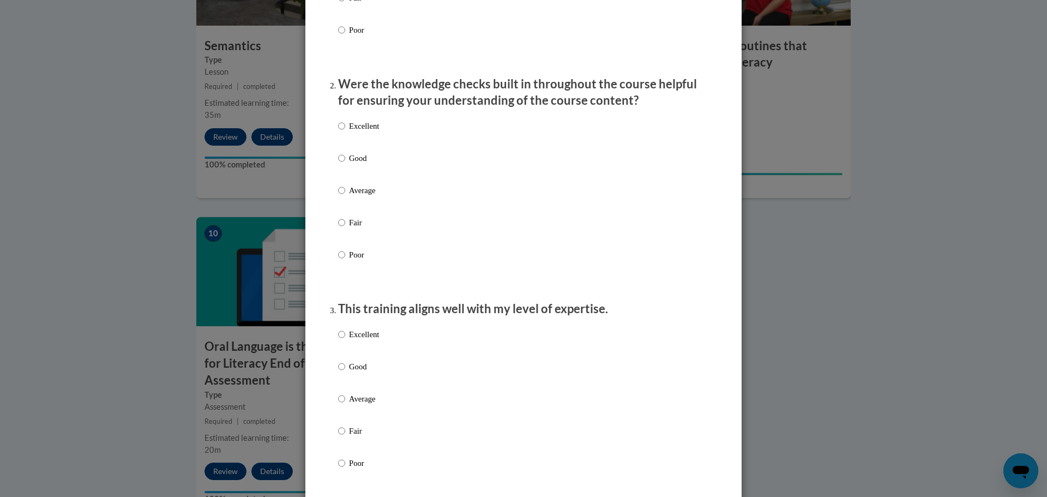
scroll to position [347, 0]
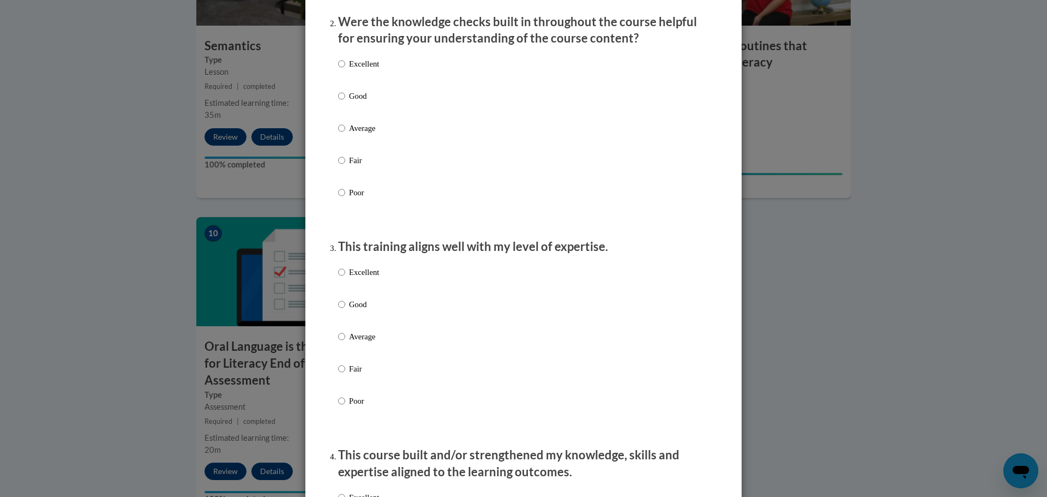
click at [349, 102] on p "Good" at bounding box center [364, 96] width 30 height 12
click at [345, 102] on input "Good" at bounding box center [341, 96] width 7 height 12
radio input "true"
click at [364, 310] on p "Good" at bounding box center [364, 304] width 30 height 12
click at [345, 310] on input "Good" at bounding box center [341, 304] width 7 height 12
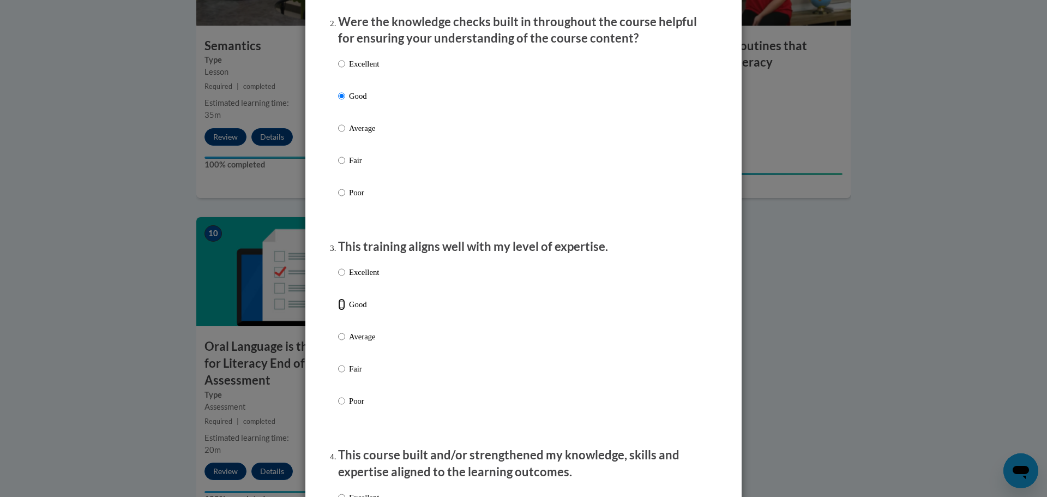
radio input "true"
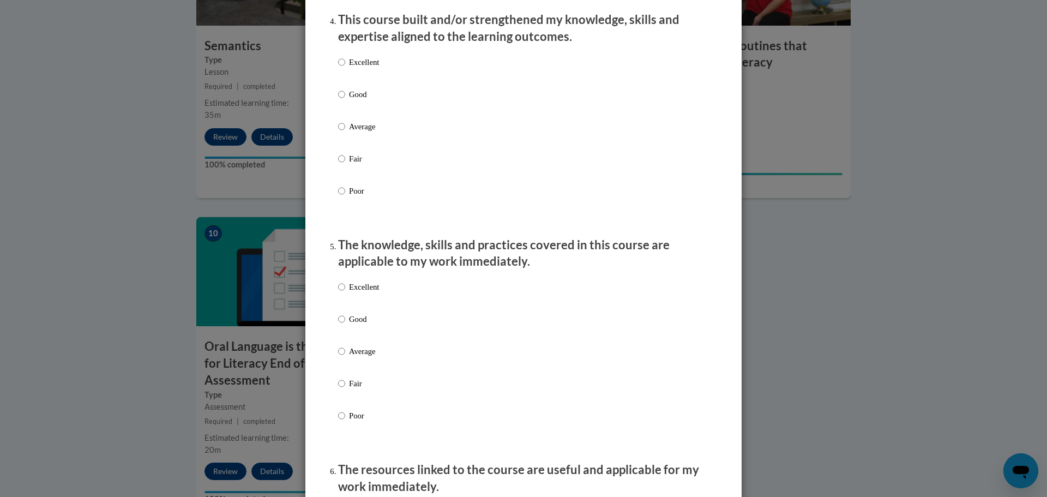
scroll to position [785, 0]
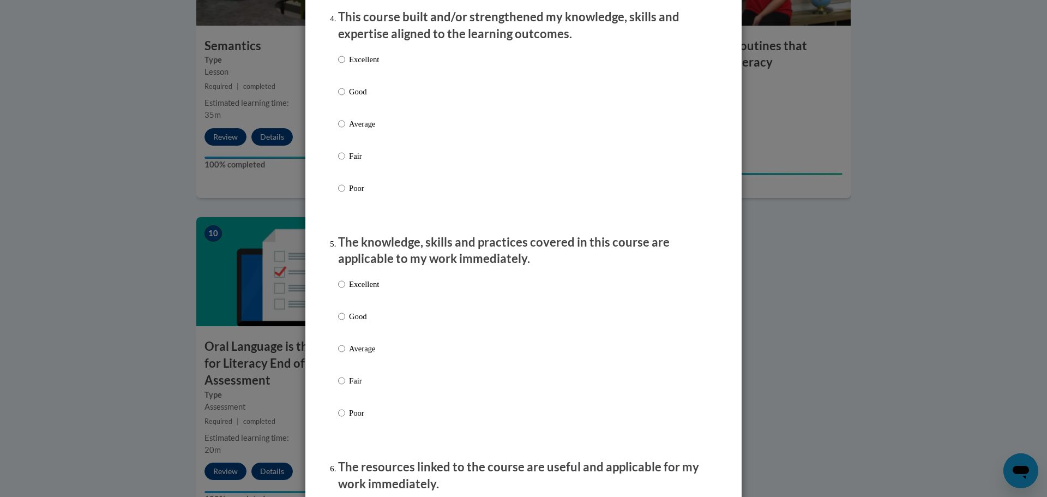
click at [366, 98] on p "Good" at bounding box center [364, 92] width 30 height 12
click at [345, 98] on input "Good" at bounding box center [341, 92] width 7 height 12
radio input "true"
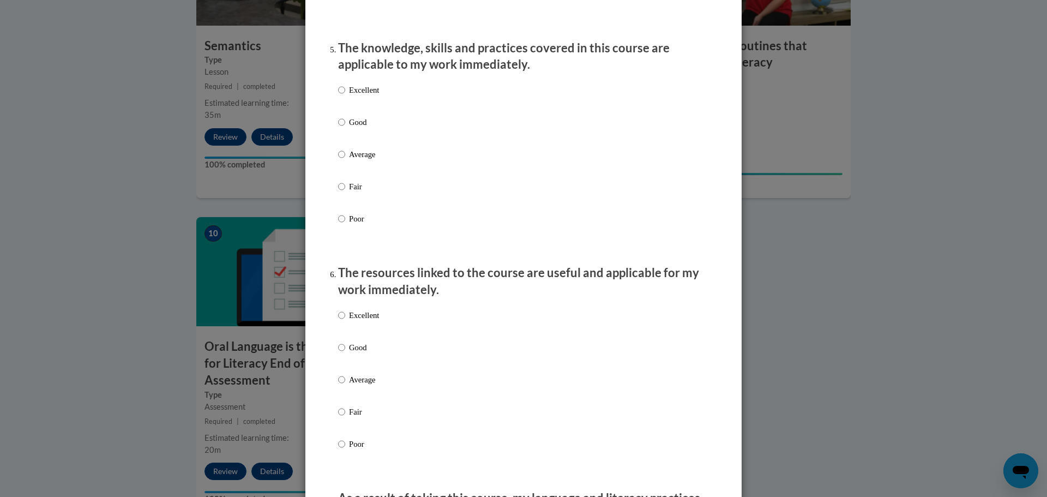
scroll to position [1000, 0]
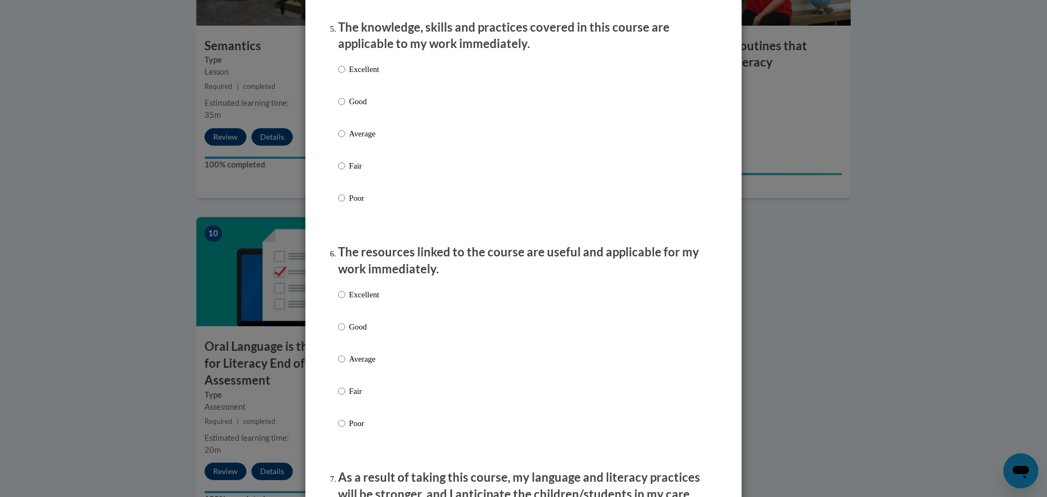
click at [362, 140] on p "Average" at bounding box center [364, 134] width 30 height 12
click at [345, 140] on input "Average" at bounding box center [341, 134] width 7 height 12
radio input "true"
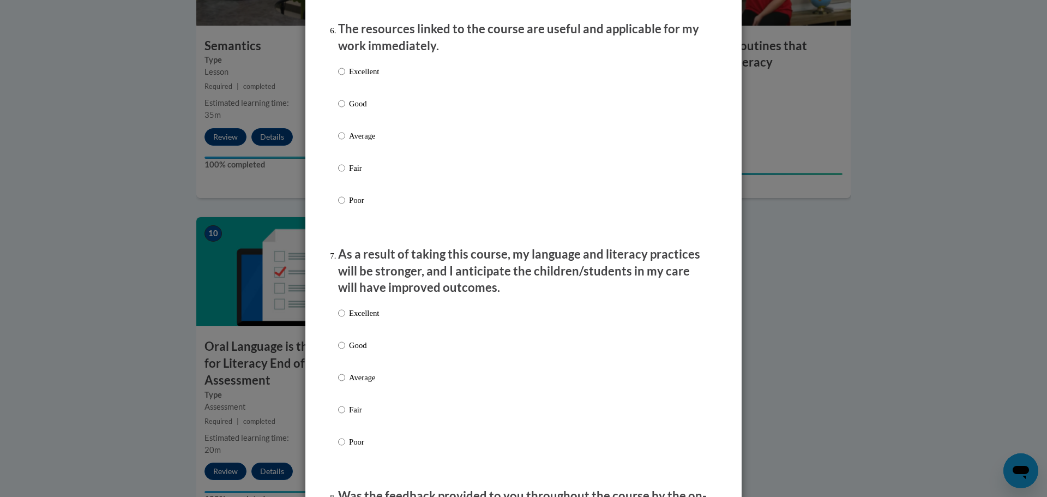
scroll to position [1228, 0]
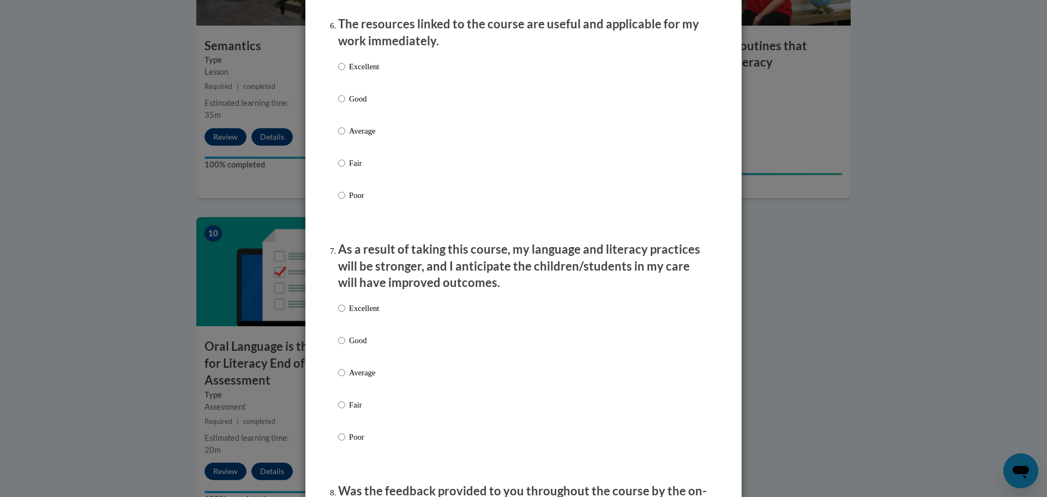
click at [357, 105] on p "Good" at bounding box center [364, 99] width 30 height 12
click at [345, 105] on input "Good" at bounding box center [341, 99] width 7 height 12
radio input "true"
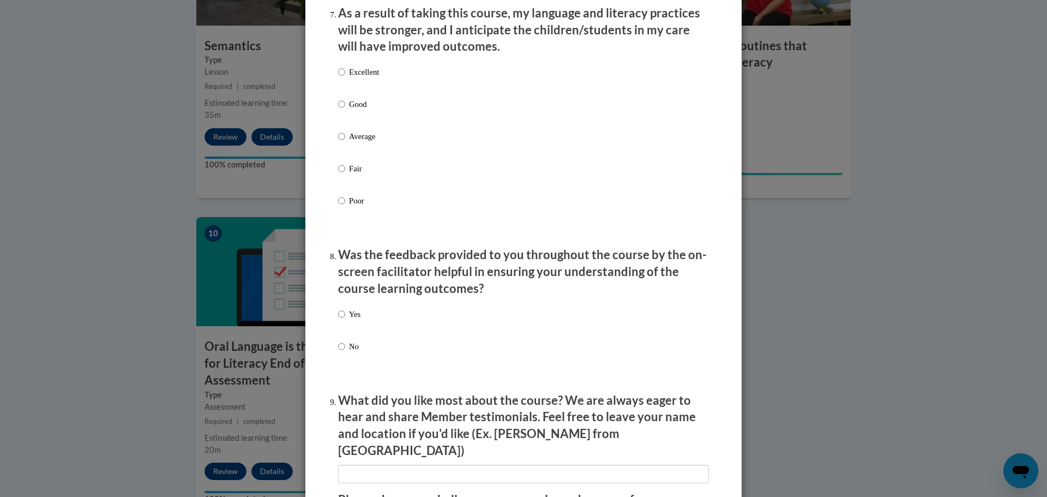
scroll to position [1474, 0]
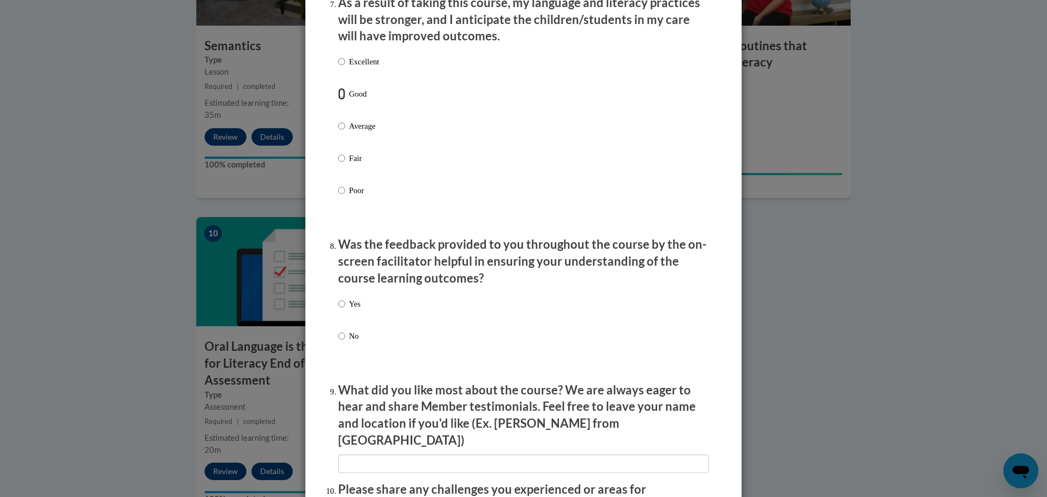
click at [339, 100] on input "Good" at bounding box center [341, 94] width 7 height 12
radio input "true"
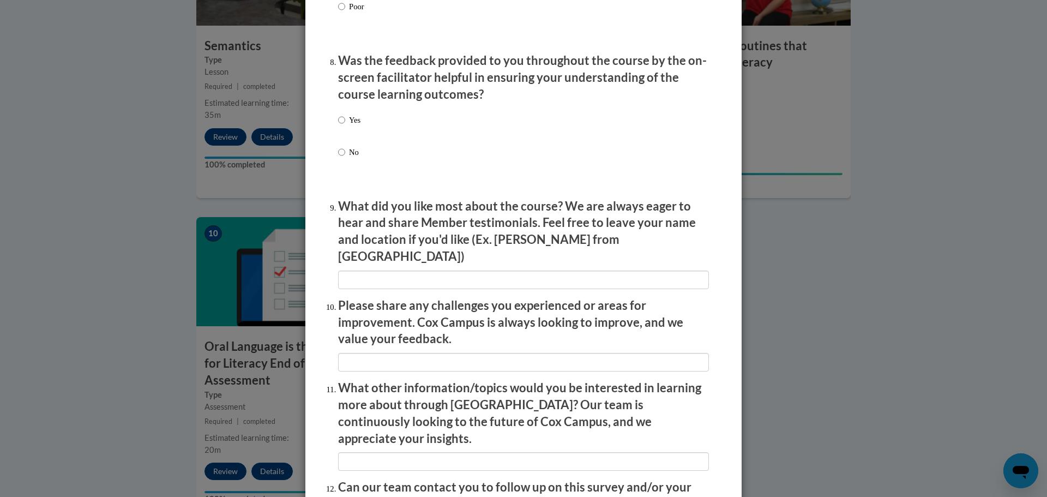
scroll to position [1702, 0]
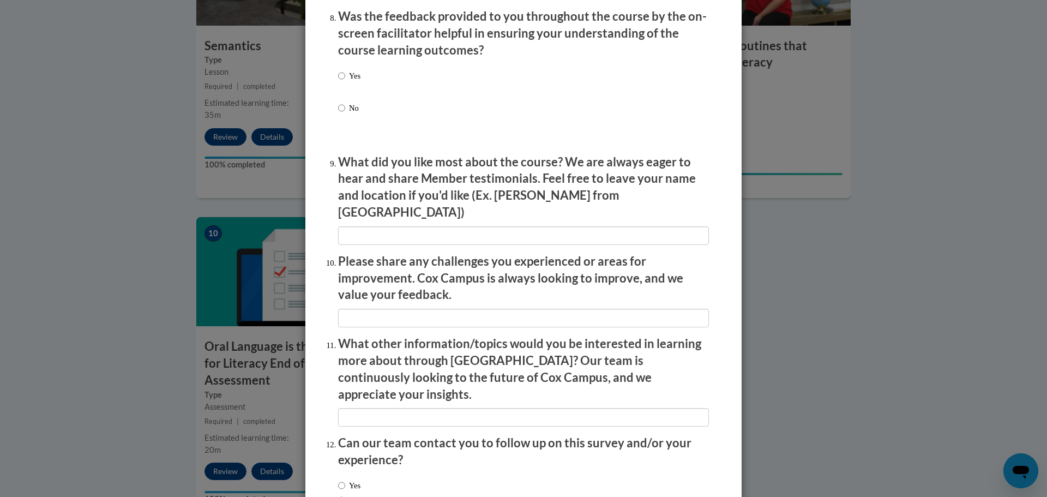
click at [343, 80] on label "Yes" at bounding box center [349, 84] width 22 height 29
click at [343, 80] on input "Yes" at bounding box center [341, 76] width 7 height 12
radio input "true"
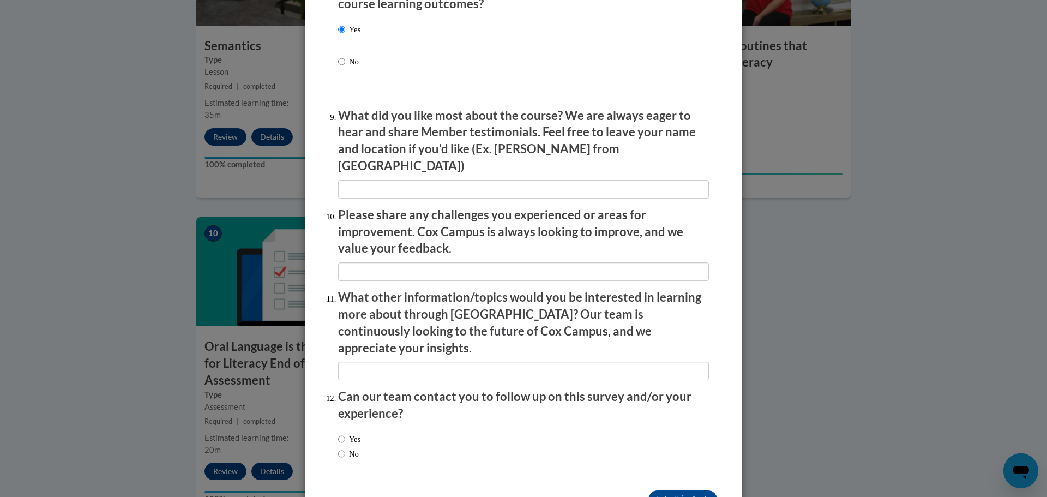
scroll to position [1769, 0]
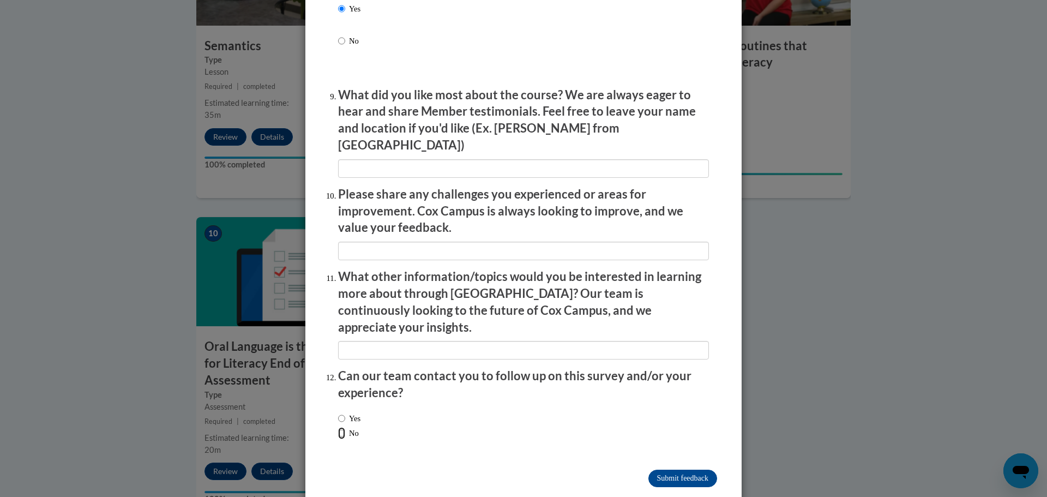
click at [341, 427] on input "No" at bounding box center [341, 433] width 7 height 12
radio input "true"
click at [659, 470] on input "Submit feedback" at bounding box center [683, 478] width 69 height 17
